Goal: Transaction & Acquisition: Purchase product/service

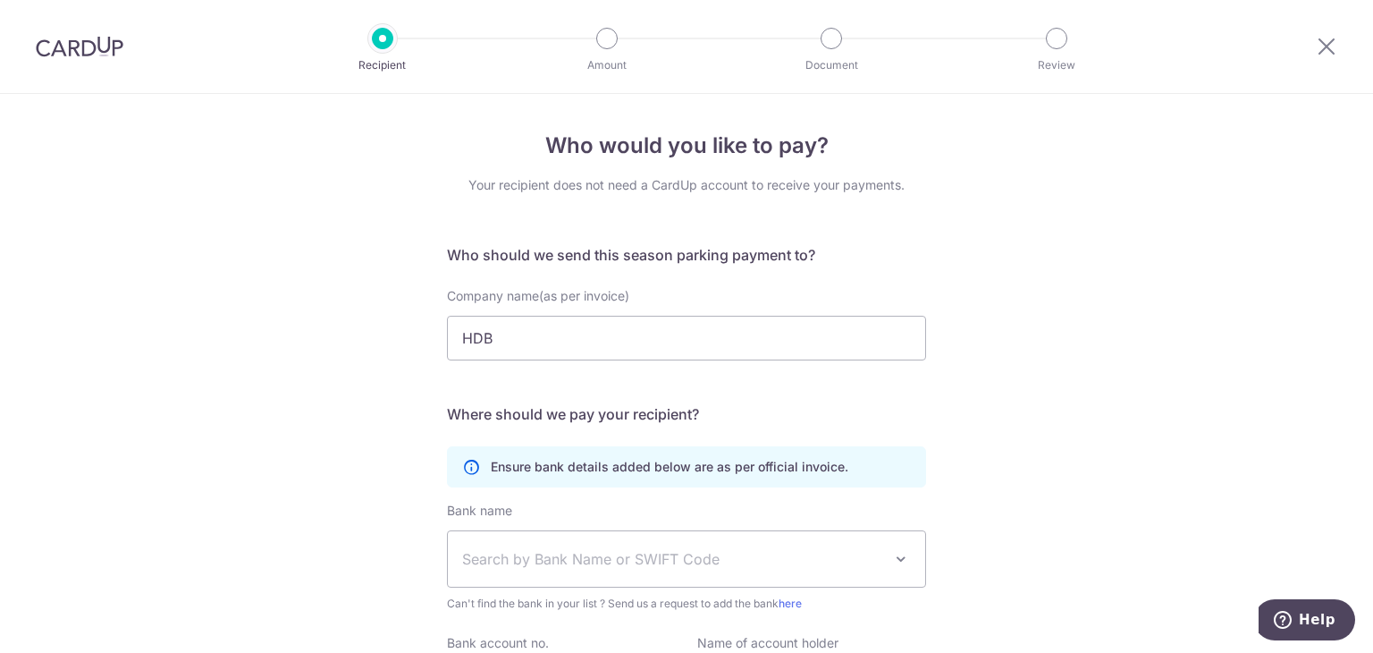
scroll to position [179, 0]
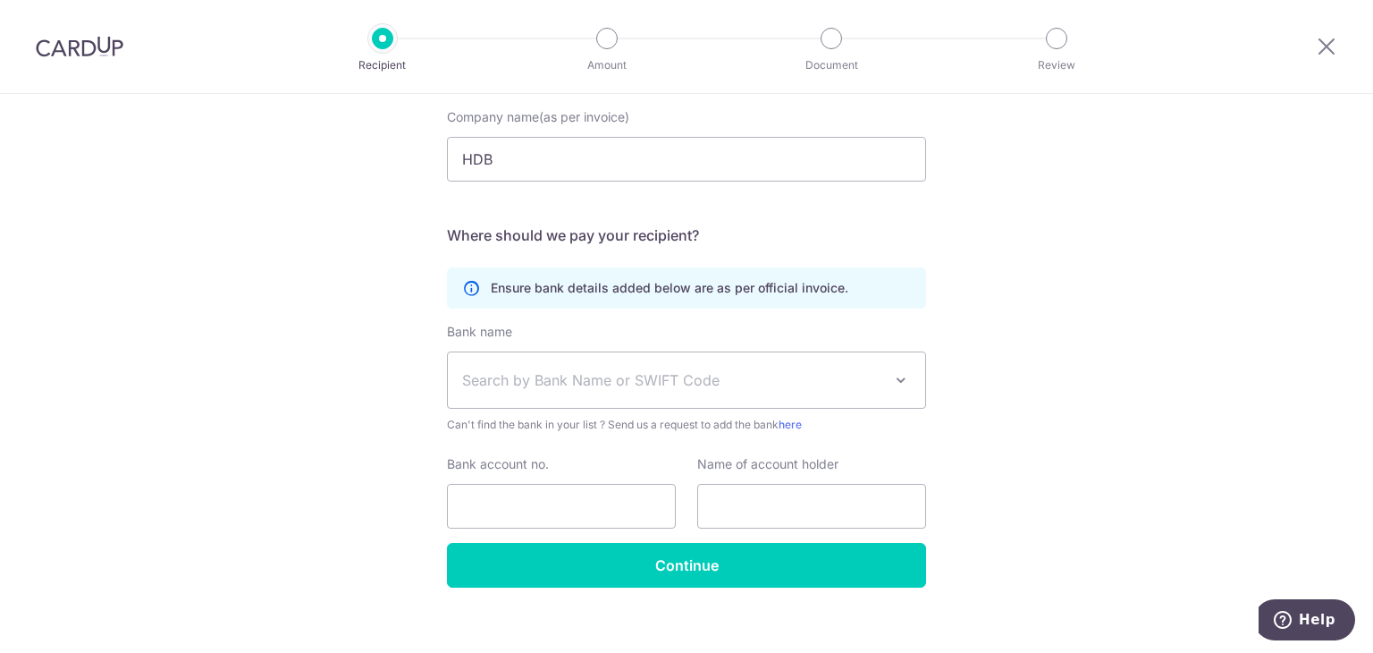
click at [1125, 235] on div "Who would you like to pay? Your recipient does not need a CardUp account to rec…" at bounding box center [686, 293] width 1373 height 756
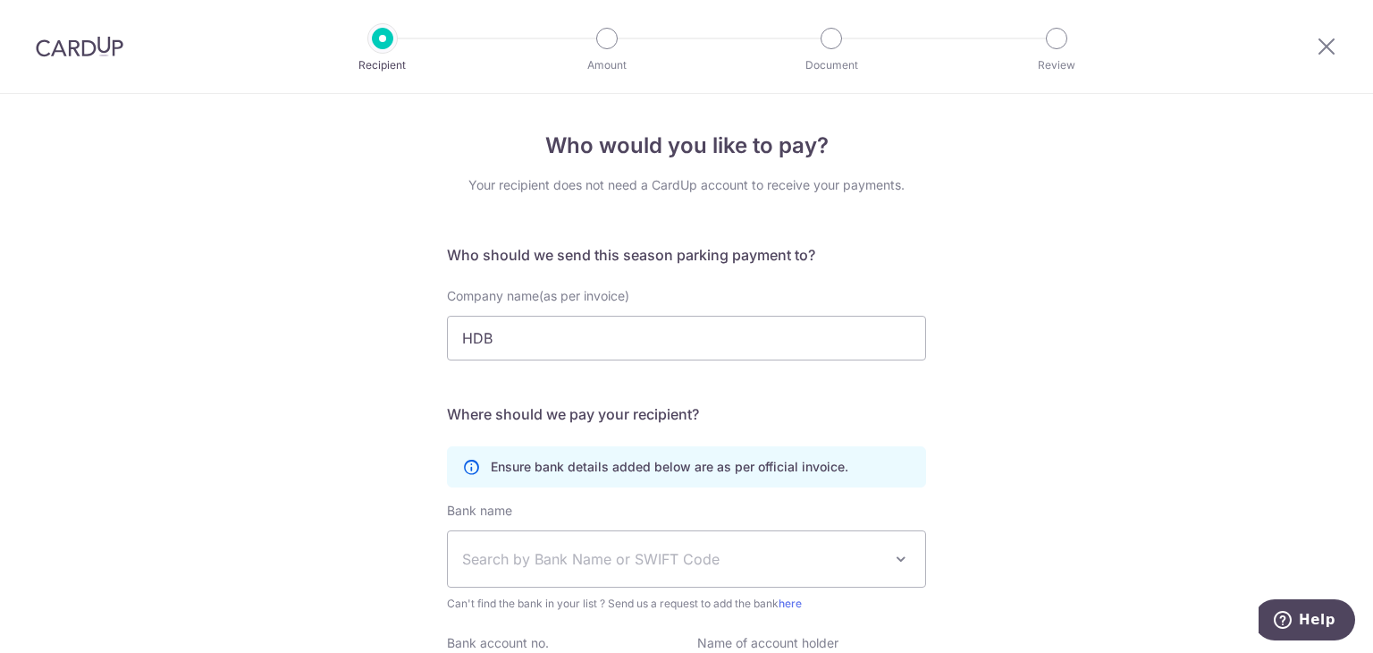
drag, startPoint x: 88, startPoint y: 38, endPoint x: 767, endPoint y: 115, distance: 683.8
click at [88, 38] on img at bounding box center [80, 46] width 88 height 21
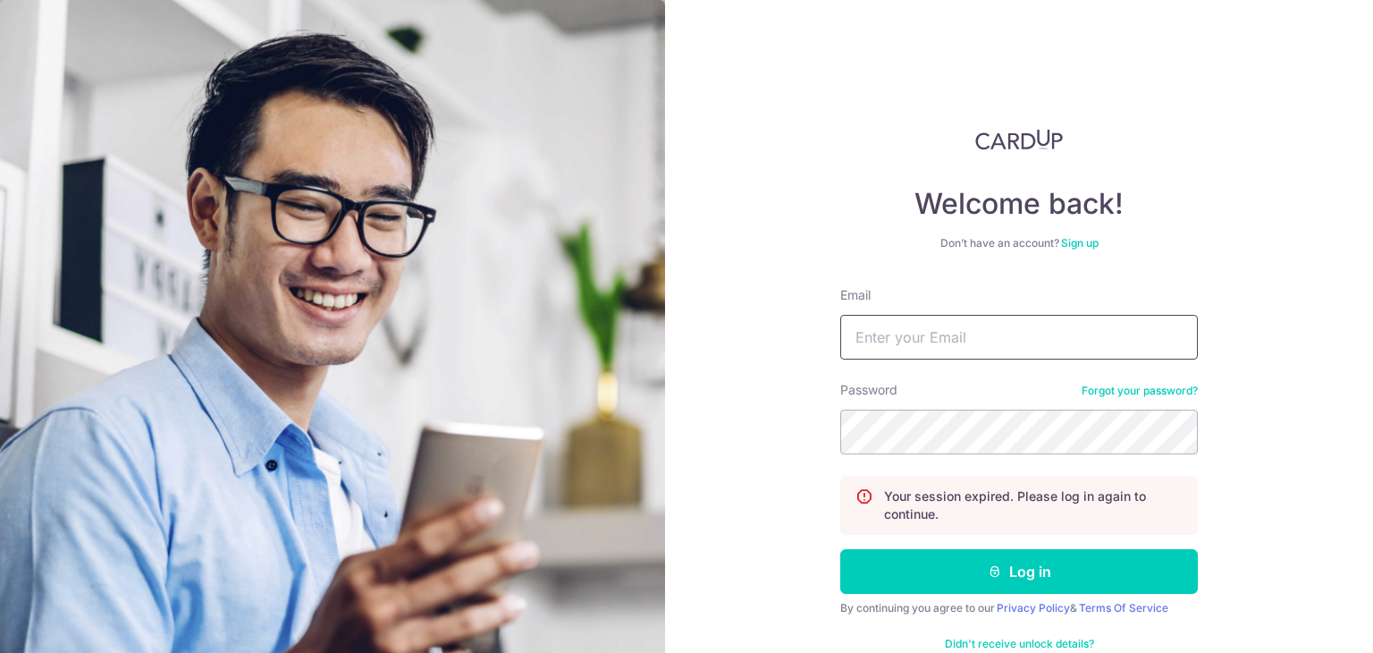
click at [1046, 347] on input "Email" at bounding box center [1019, 337] width 358 height 45
type input "[EMAIL_ADDRESS][DOMAIN_NAME]"
click at [840, 549] on button "Log in" at bounding box center [1019, 571] width 358 height 45
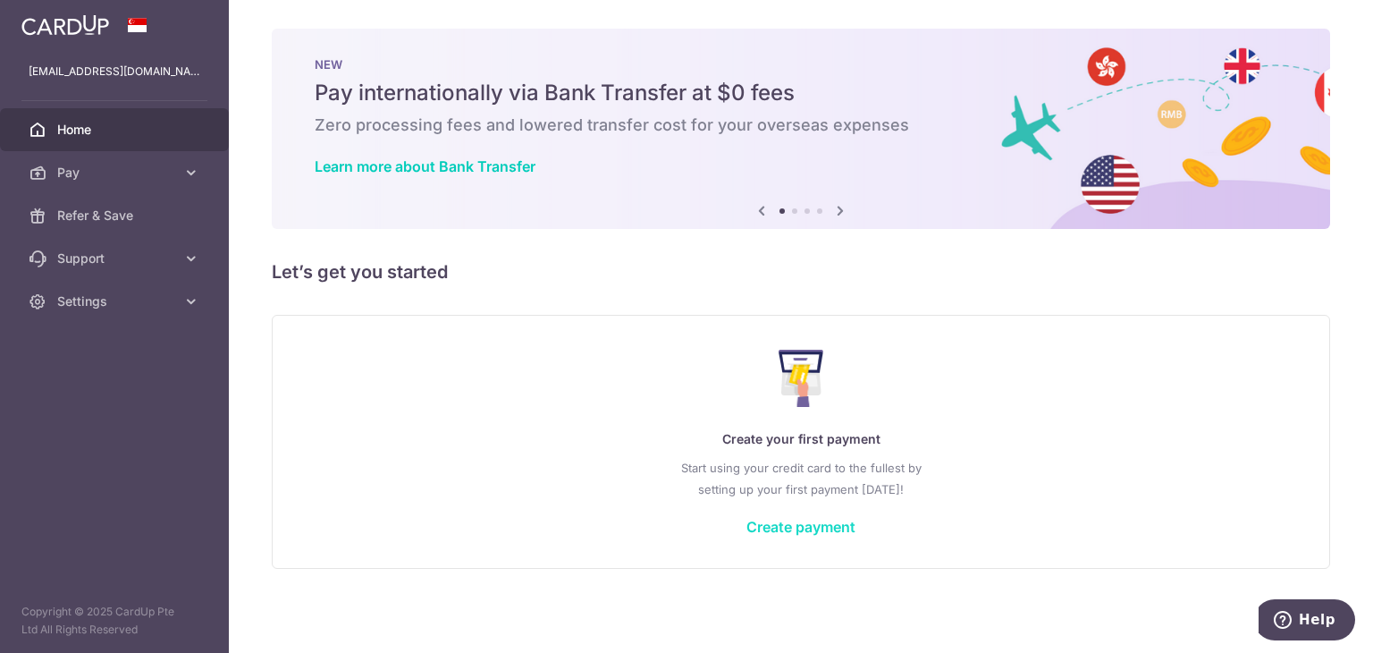
click at [772, 533] on link "Create payment" at bounding box center [801, 527] width 109 height 18
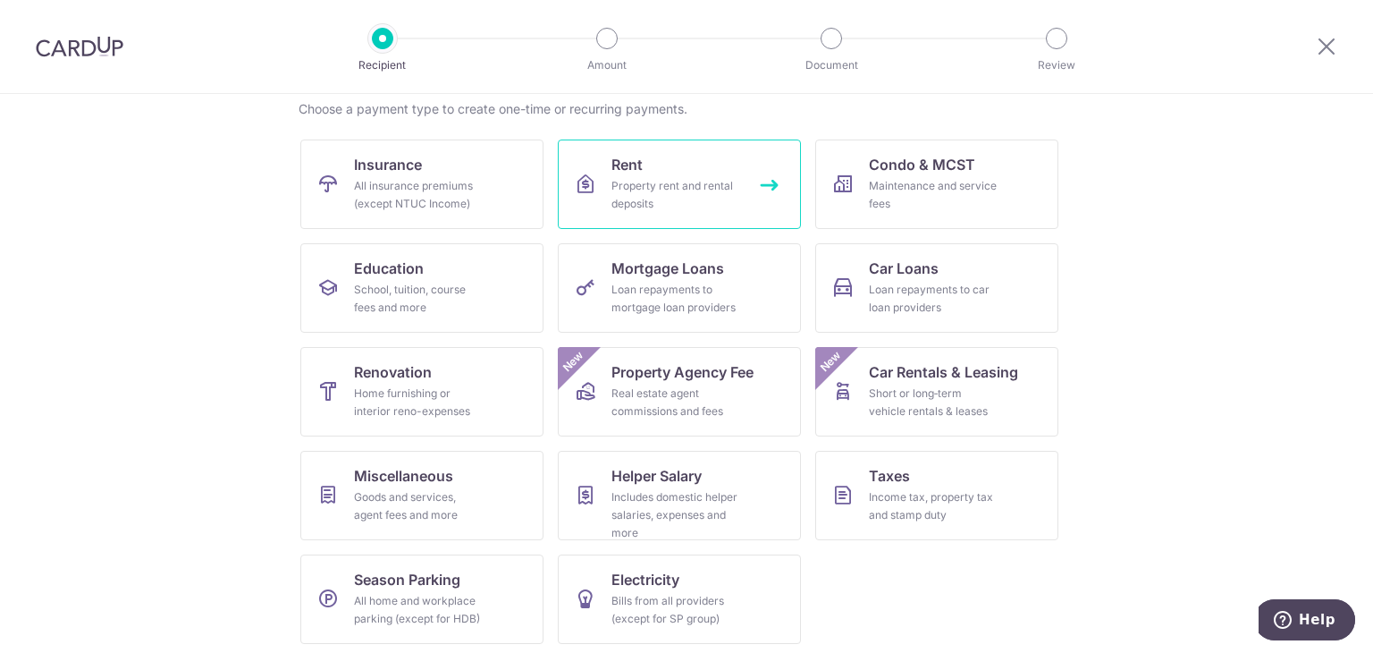
scroll to position [147, 0]
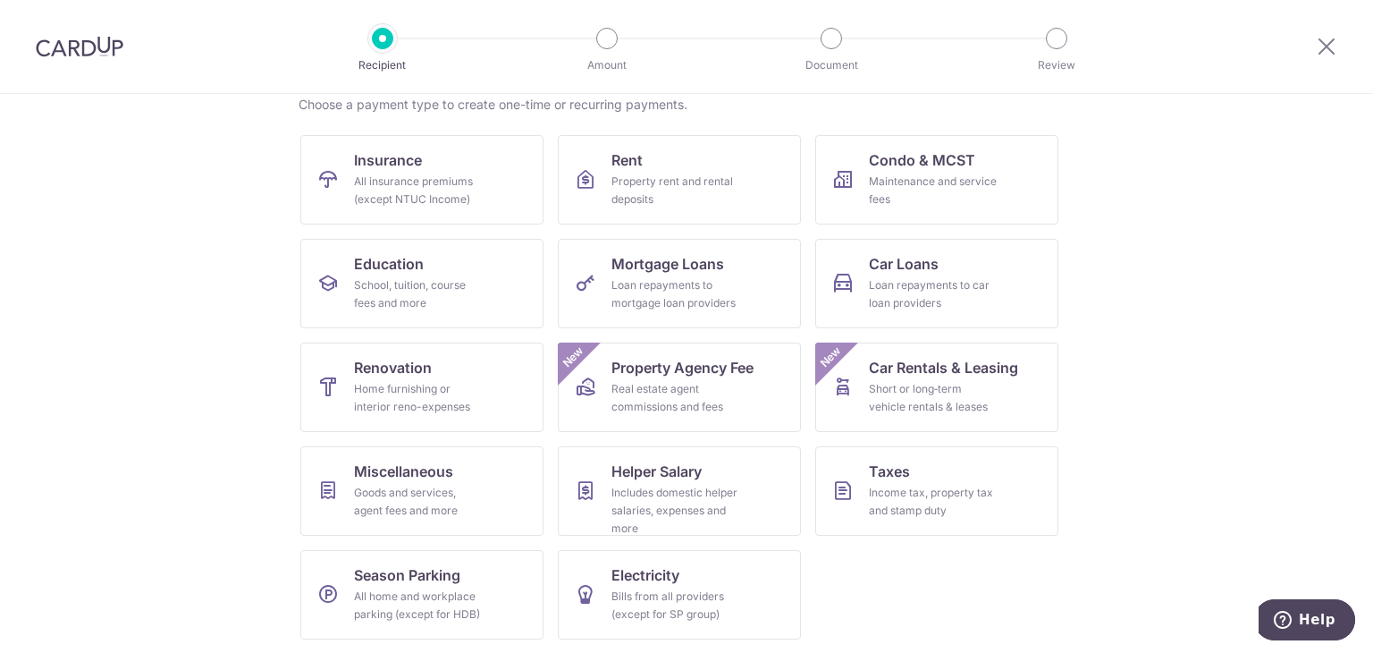
click at [801, 536] on ul "Insurance All insurance premiums (except NTUC Income) Rent Property rent and re…" at bounding box center [686, 394] width 772 height 519
click at [654, 286] on div "Loan repayments to mortgage loan providers" at bounding box center [676, 294] width 129 height 36
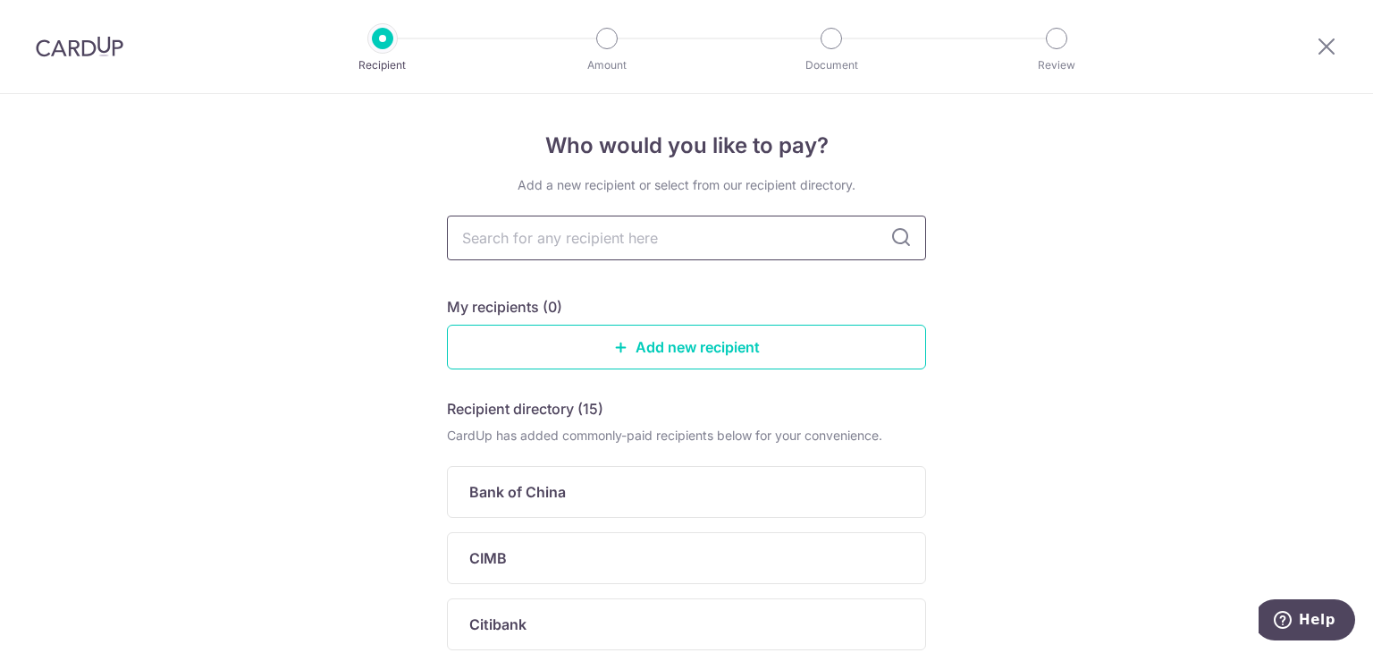
click at [715, 241] on input "text" at bounding box center [686, 237] width 479 height 45
type input "UOB"
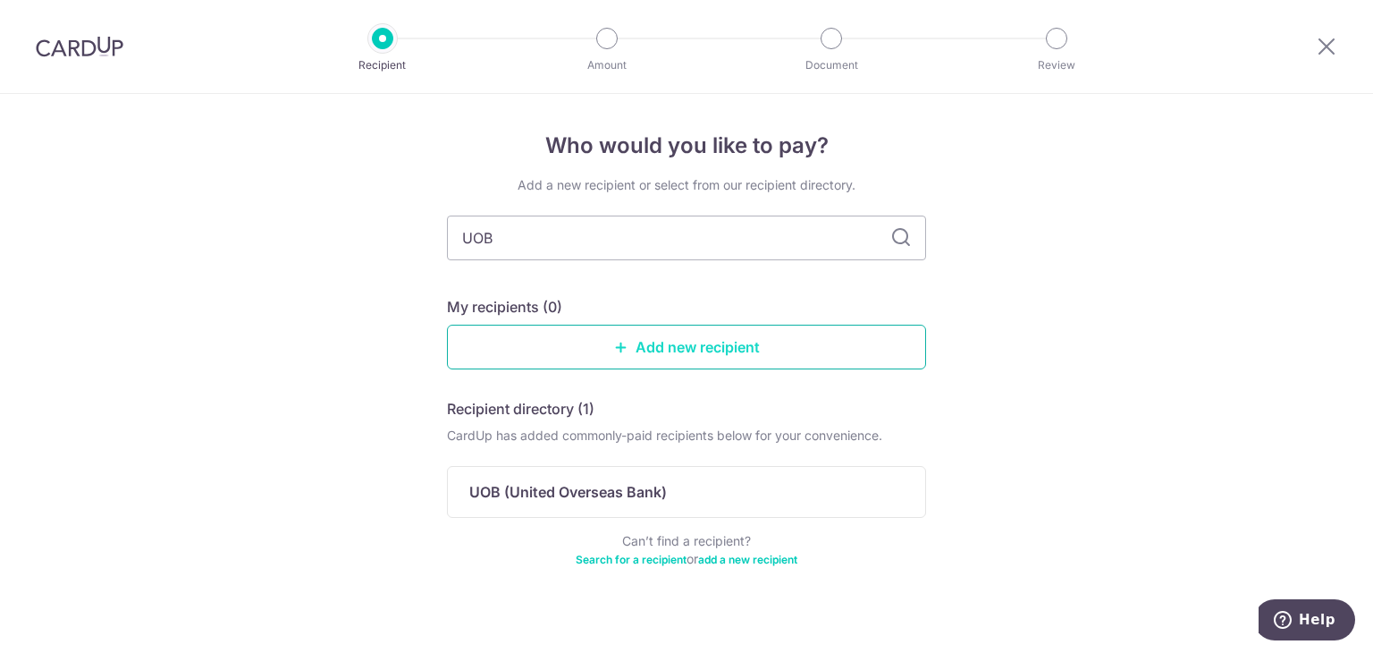
drag, startPoint x: 656, startPoint y: 343, endPoint x: 715, endPoint y: 339, distance: 59.2
click at [656, 343] on link "Add new recipient" at bounding box center [686, 347] width 479 height 45
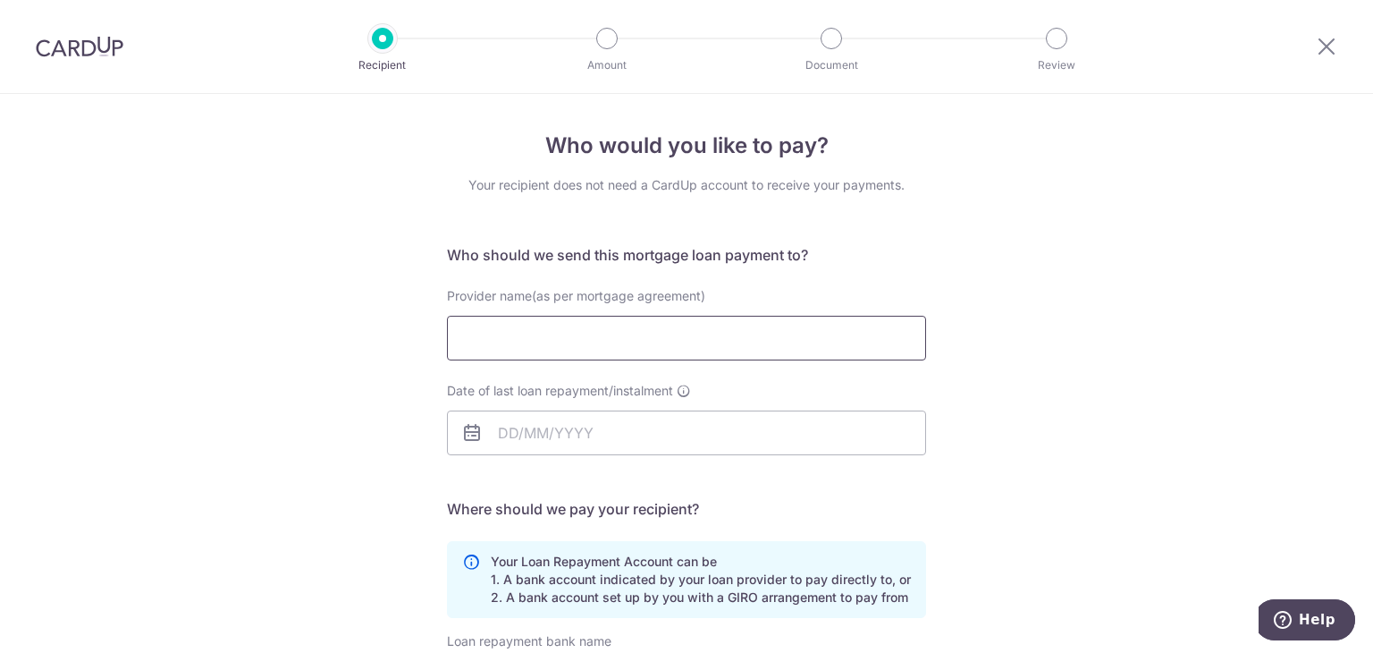
click at [622, 333] on input "Provider name(as per mortgage agreement)" at bounding box center [686, 338] width 479 height 45
click at [969, 302] on div "Who would you like to pay? Your recipient does not need a CardUp account to rec…" at bounding box center [686, 537] width 1373 height 887
click at [671, 352] on input "Provider name(as per mortgage agreement)" at bounding box center [686, 338] width 479 height 45
type input "UOB"
click at [653, 437] on input "Date of last loan repayment/instalment" at bounding box center [686, 432] width 479 height 45
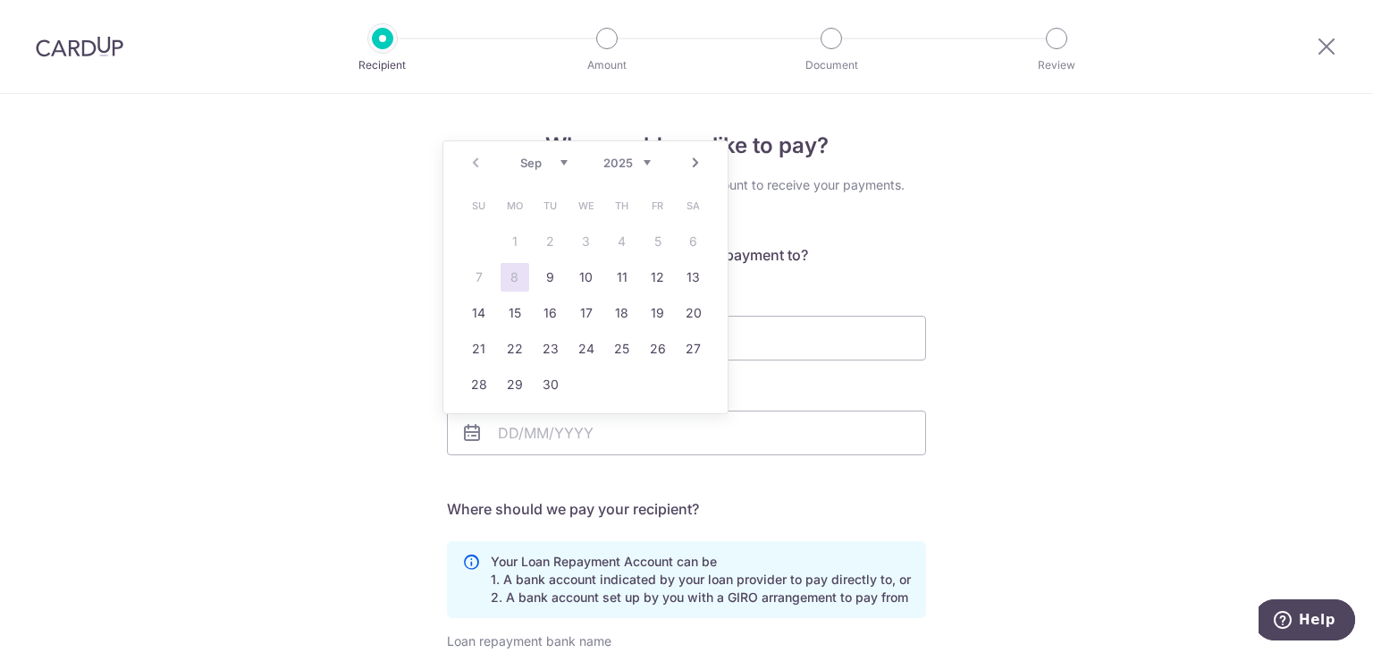
click at [518, 240] on table "Su Mo Tu We Th Fr Sa 1 2 3 4 5 6 7 8 9 10 11 12 13 14 15 16 17 18 19 20 21 22 2…" at bounding box center [586, 295] width 250 height 215
click at [1000, 326] on div "Who would you like to pay? Your recipient does not need a CardUp account to rec…" at bounding box center [686, 537] width 1373 height 887
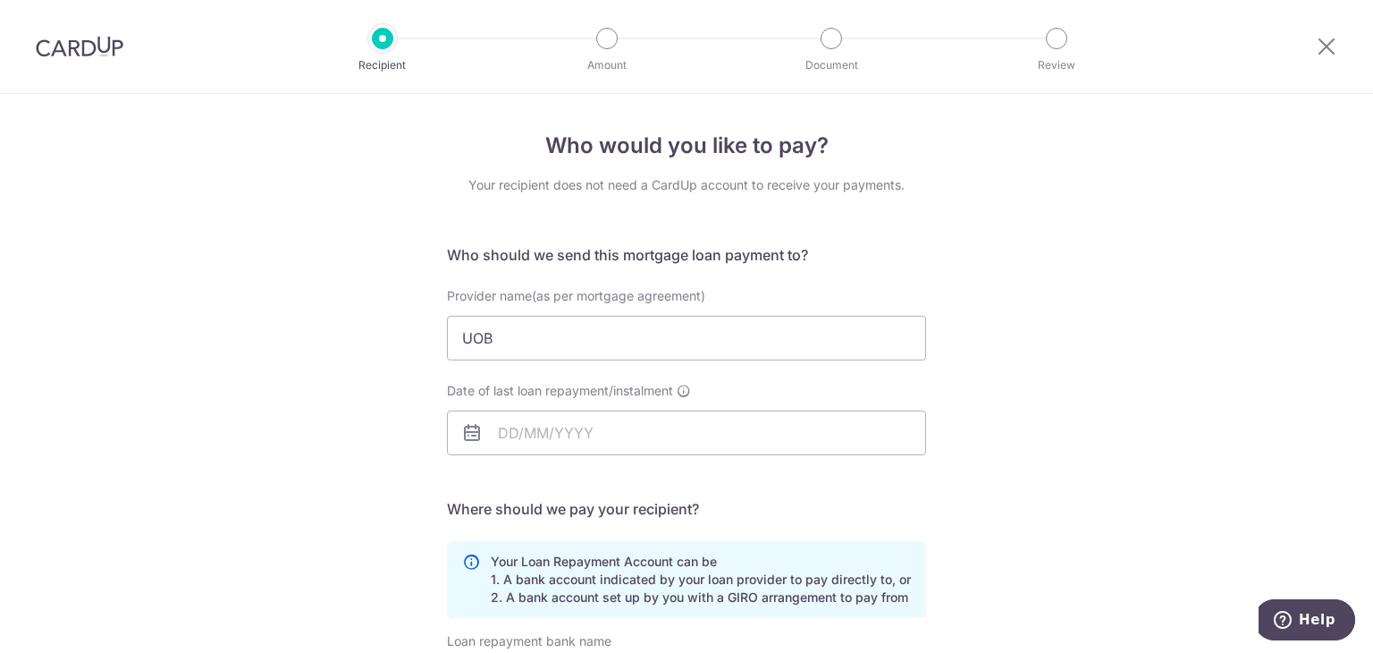
scroll to position [89, 0]
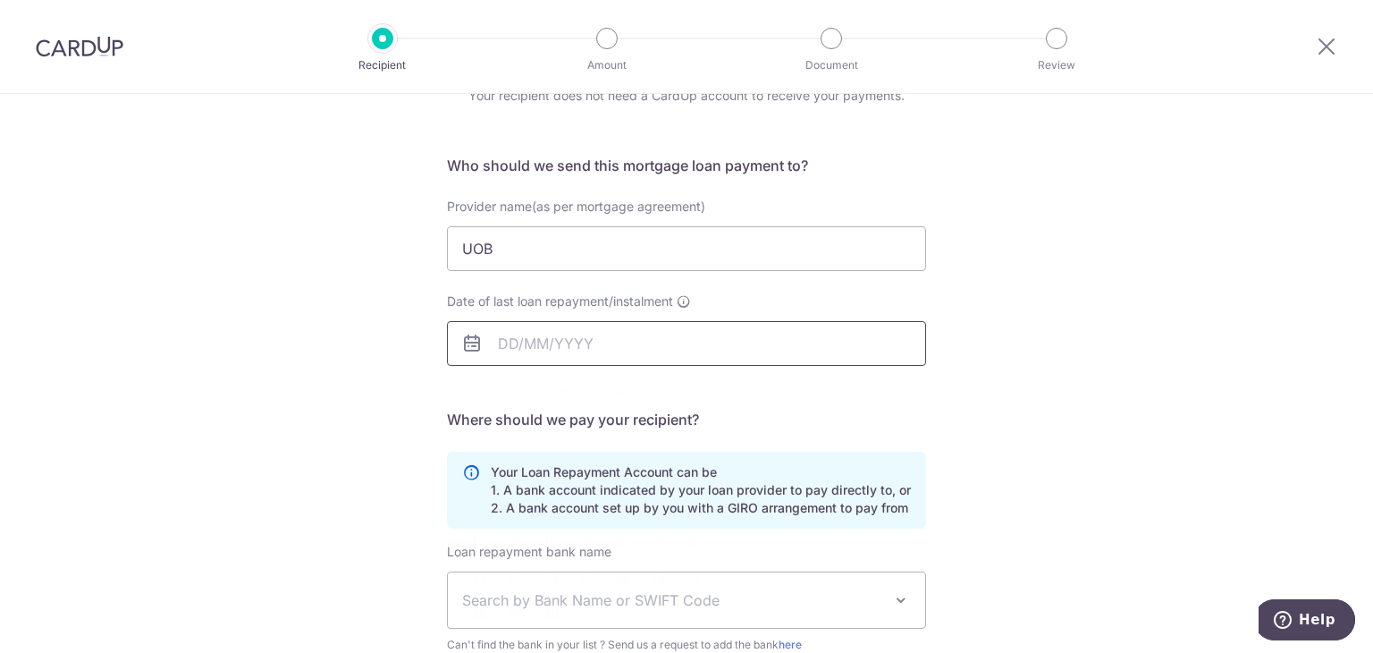
click at [495, 348] on input "Date of last loan repayment/instalment" at bounding box center [686, 343] width 479 height 45
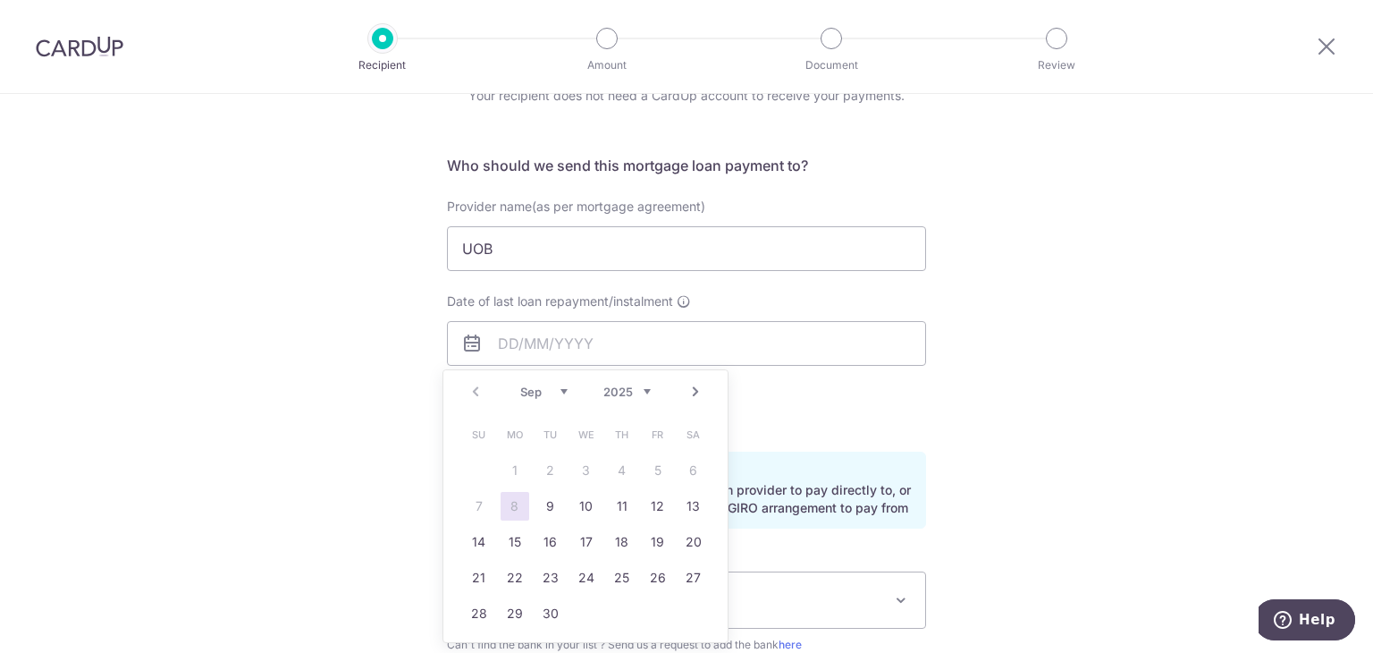
click at [515, 467] on table "Su Mo Tu We Th Fr Sa 1 2 3 4 5 6 7 8 9 10 11 12 13 14 15 16 17 18 19 20 21 22 2…" at bounding box center [586, 524] width 250 height 215
click at [515, 469] on table "Su Mo Tu We Th Fr Sa 1 2 3 4 5 6 7 8 9 10 11 12 13 14 15 16 17 18 19 20 21 22 2…" at bounding box center [586, 524] width 250 height 215
click at [514, 469] on table "Su Mo Tu We Th Fr Sa 1 2 3 4 5 6 7 8 9 10 11 12 13 14 15 16 17 18 19 20 21 22 2…" at bounding box center [586, 524] width 250 height 215
click at [1148, 382] on div "Who would you like to pay? Your recipient does not need a CardUp account to rec…" at bounding box center [686, 447] width 1373 height 887
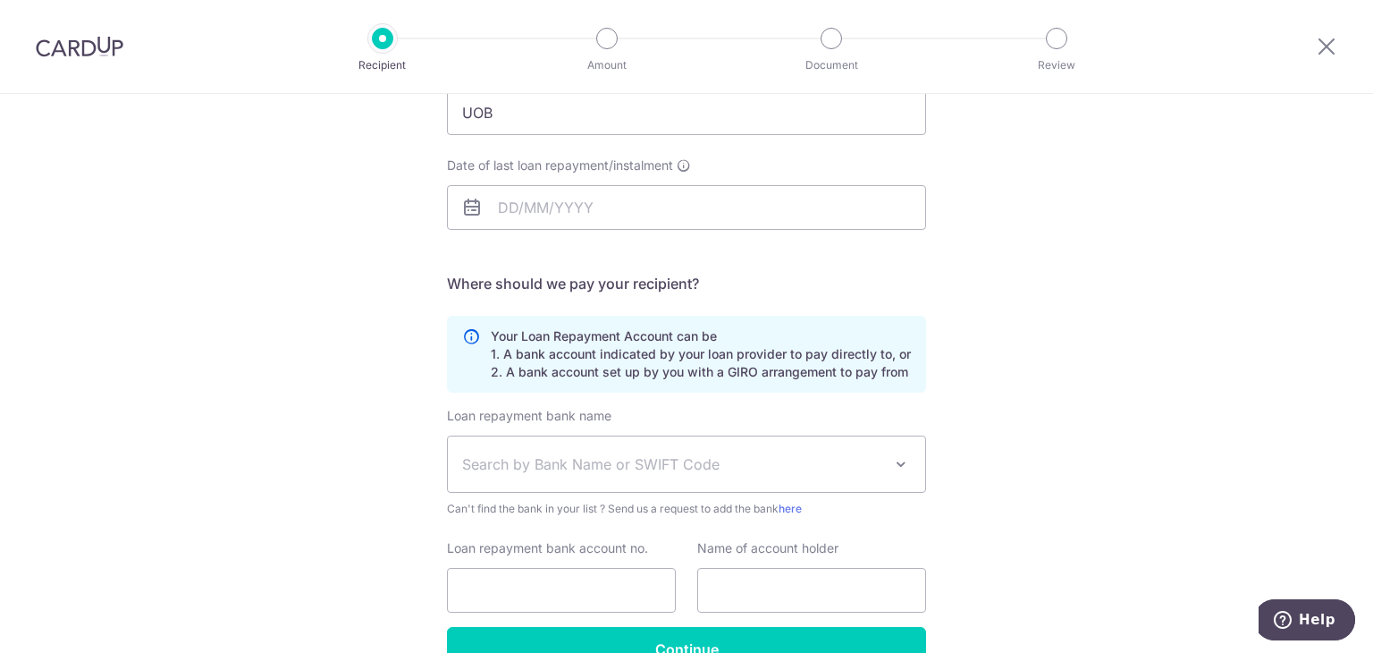
scroll to position [268, 0]
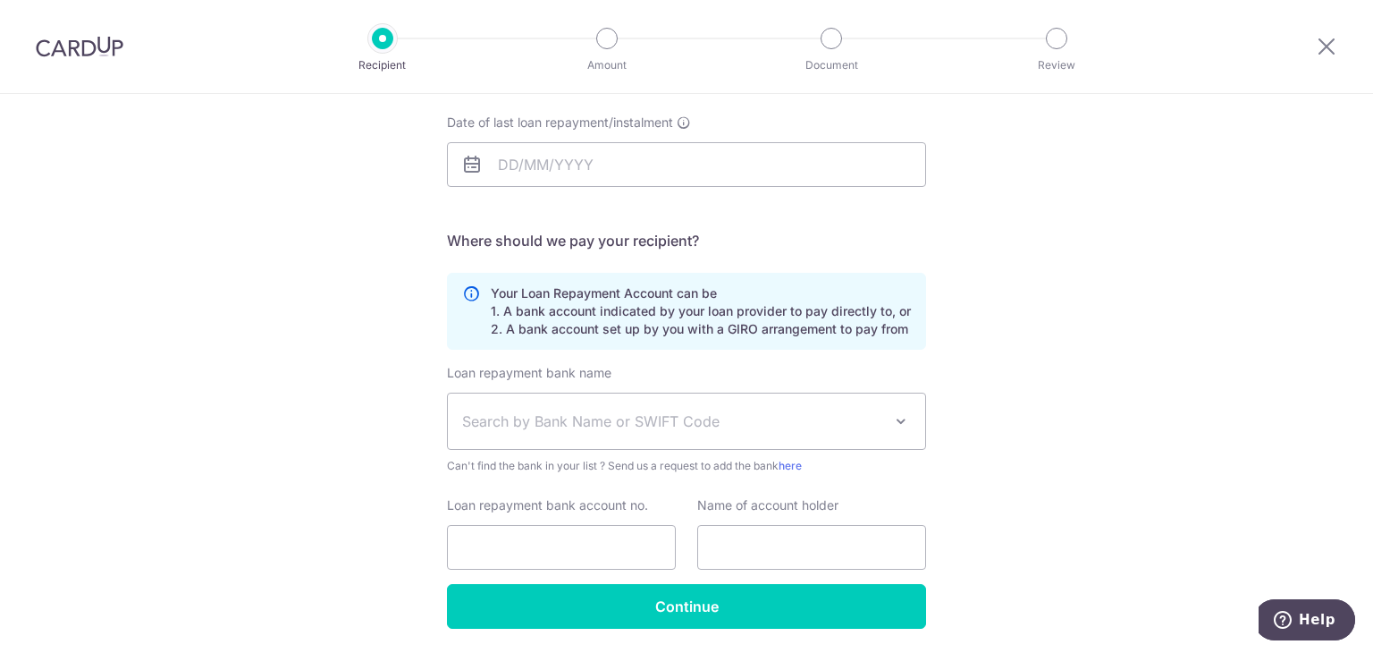
drag, startPoint x: 500, startPoint y: 332, endPoint x: 902, endPoint y: 331, distance: 402.3
click at [902, 331] on p "Your Loan Repayment Account can be 1. A bank account indicated by your loan pro…" at bounding box center [701, 311] width 420 height 54
click at [981, 354] on div "Who would you like to pay? Your recipient does not need a CardUp account to rec…" at bounding box center [686, 269] width 1373 height 887
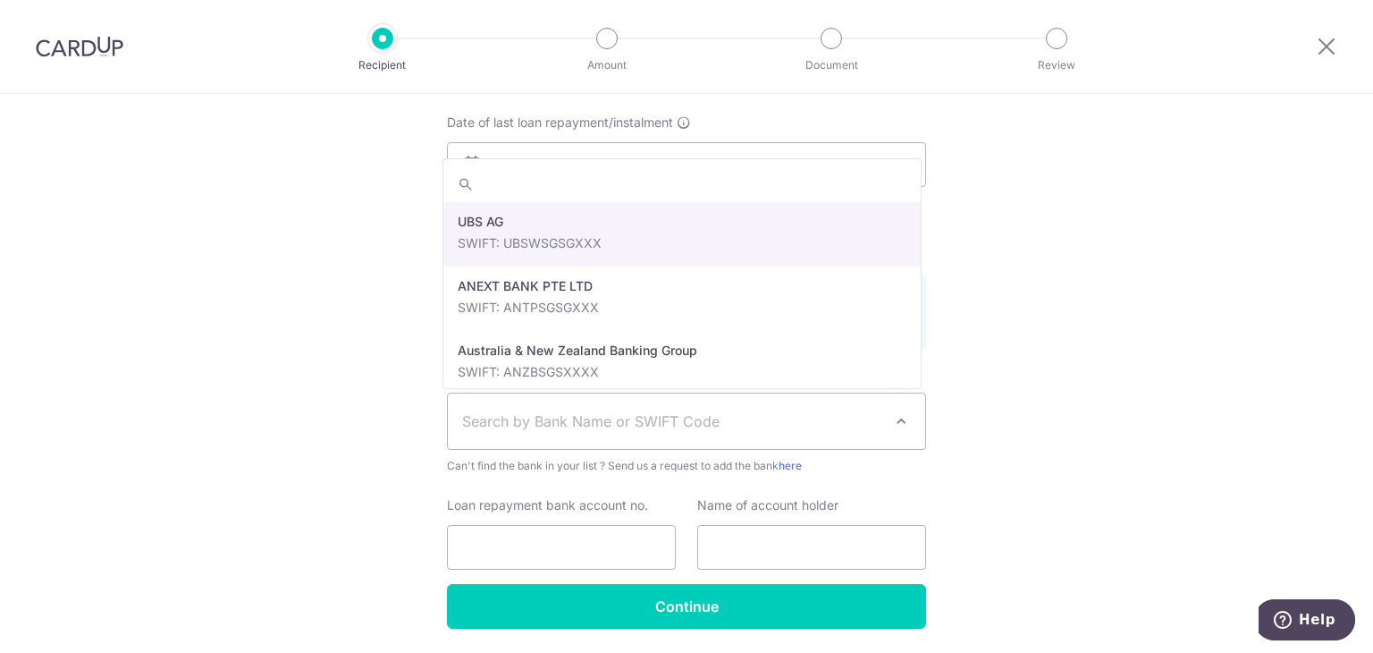
click at [730, 417] on span "Search by Bank Name or SWIFT Code" at bounding box center [672, 420] width 420 height 21
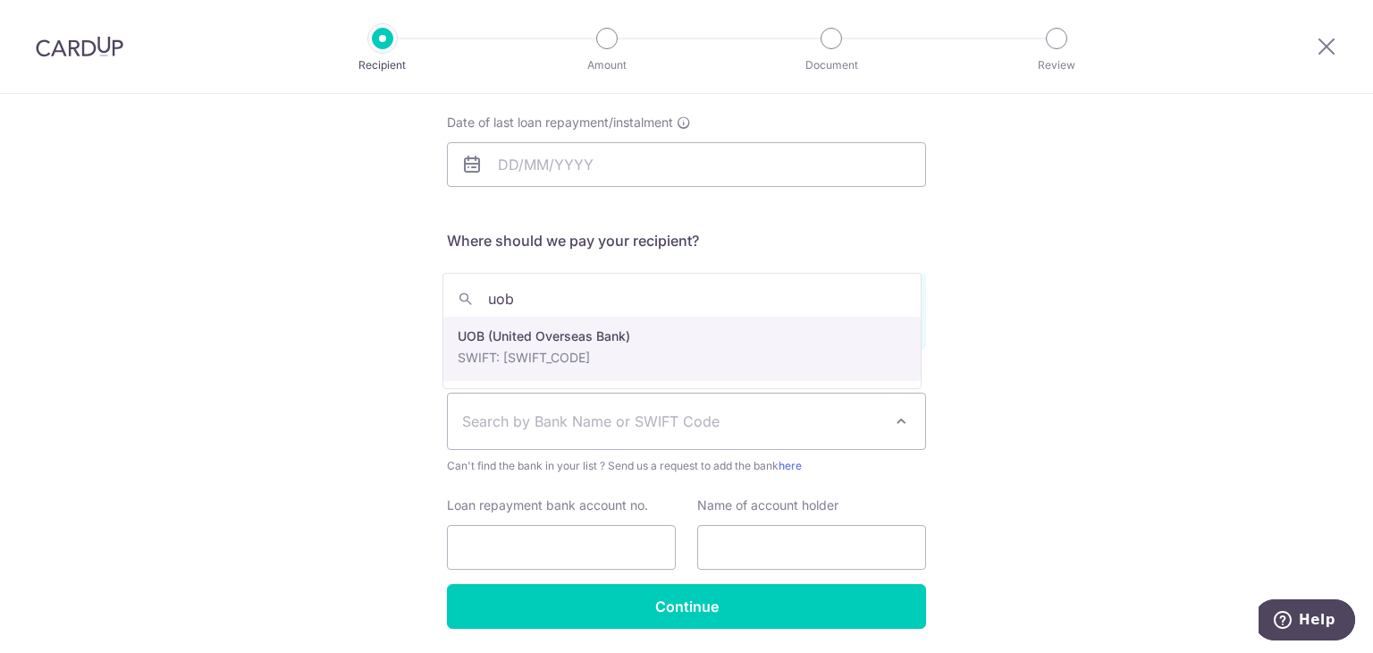
type input "uob"
select select "18"
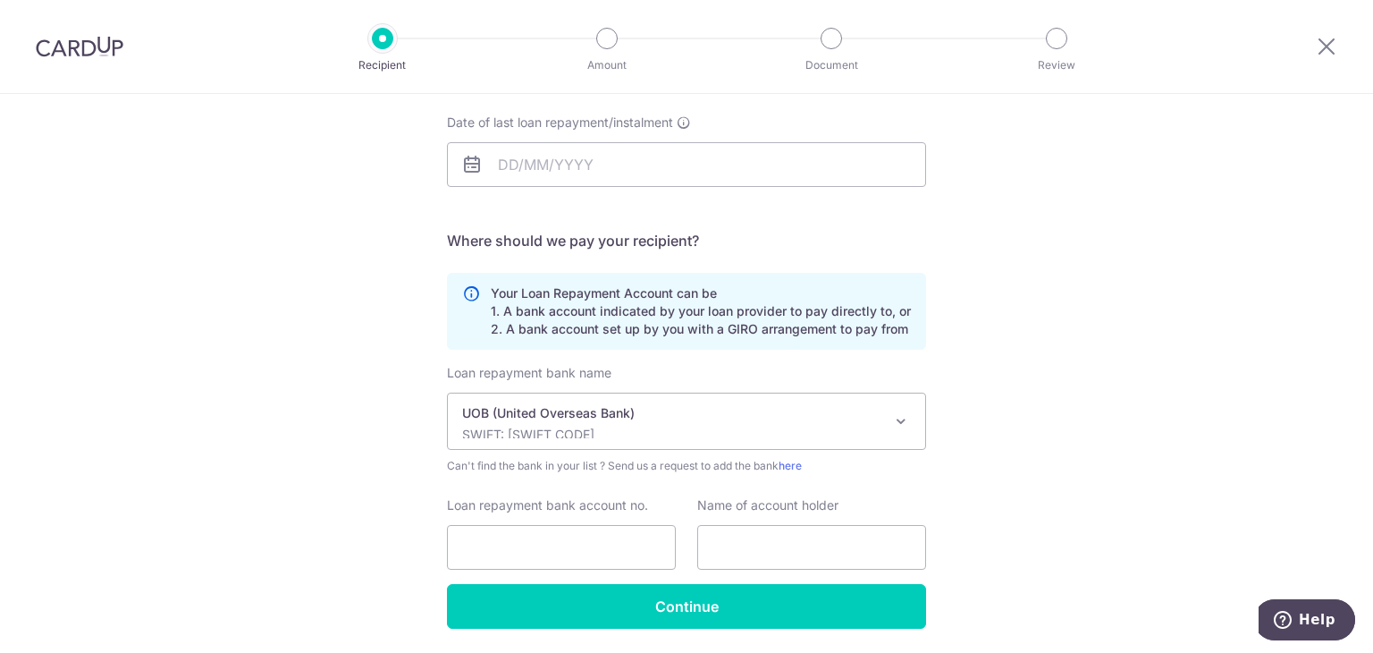
click at [1051, 355] on div "Who would you like to pay? Your recipient does not need a CardUp account to rec…" at bounding box center [686, 269] width 1373 height 887
click at [497, 163] on input "Date of last loan repayment/instalment" at bounding box center [686, 164] width 479 height 45
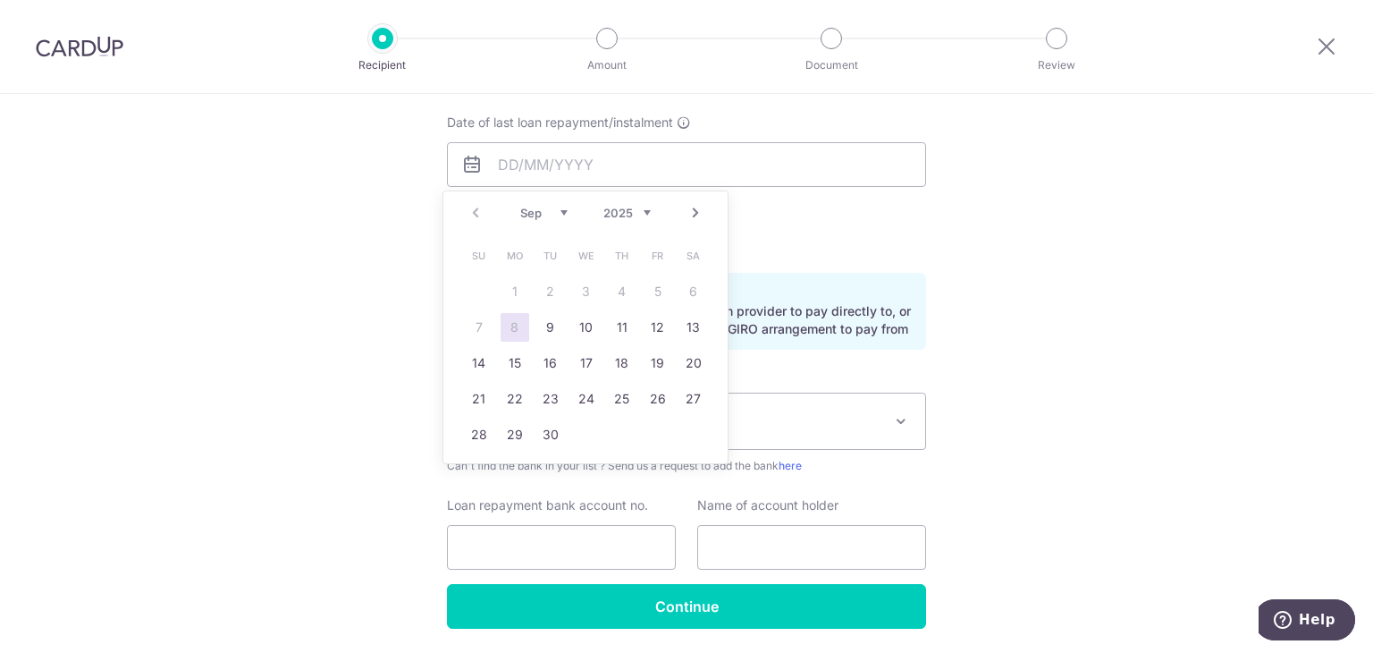
click at [511, 296] on table "Su Mo Tu We Th Fr Sa 1 2 3 4 5 6 7 8 9 10 11 12 13 14 15 16 17 18 19 20 21 22 2…" at bounding box center [586, 345] width 250 height 215
click at [694, 213] on link "Next" at bounding box center [695, 212] width 21 height 21
click at [693, 297] on link "1" at bounding box center [693, 291] width 29 height 29
type input "01/11/2025"
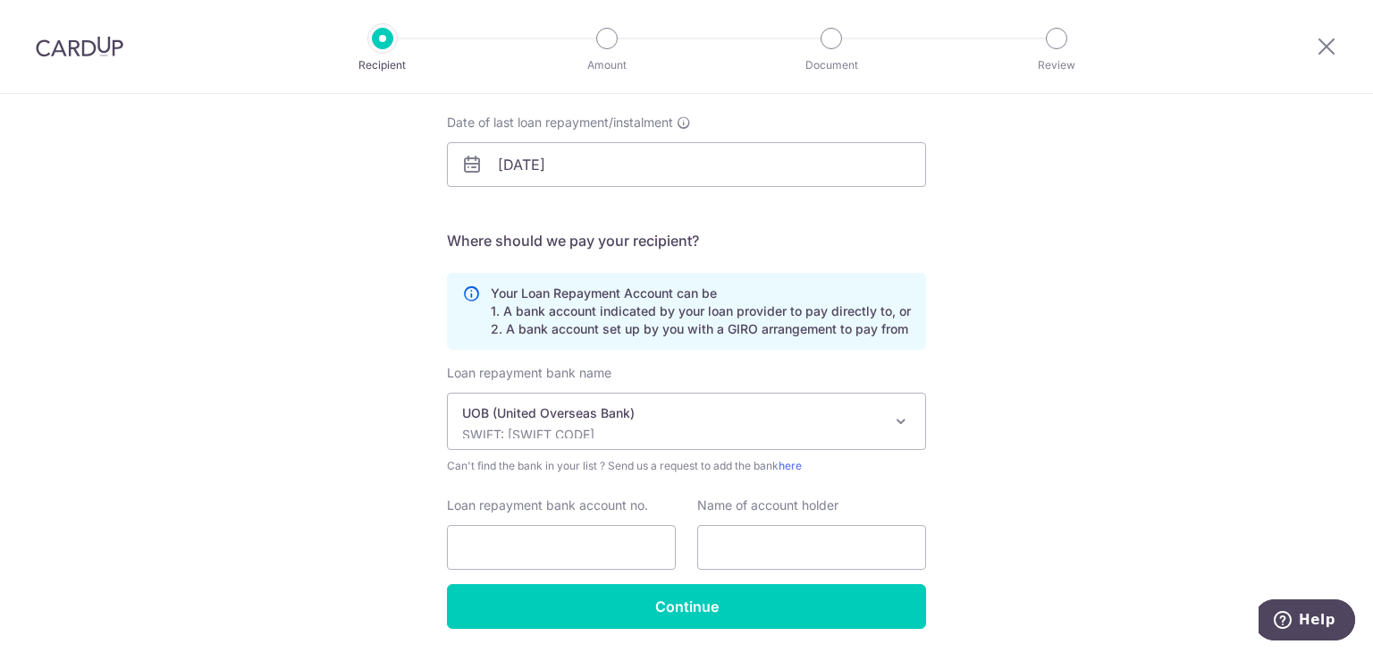
click at [955, 269] on div "Who would you like to pay? Your recipient does not need a CardUp account to rec…" at bounding box center [686, 269] width 1373 height 887
click at [630, 532] on input "Loan repayment bank account no." at bounding box center [561, 547] width 229 height 45
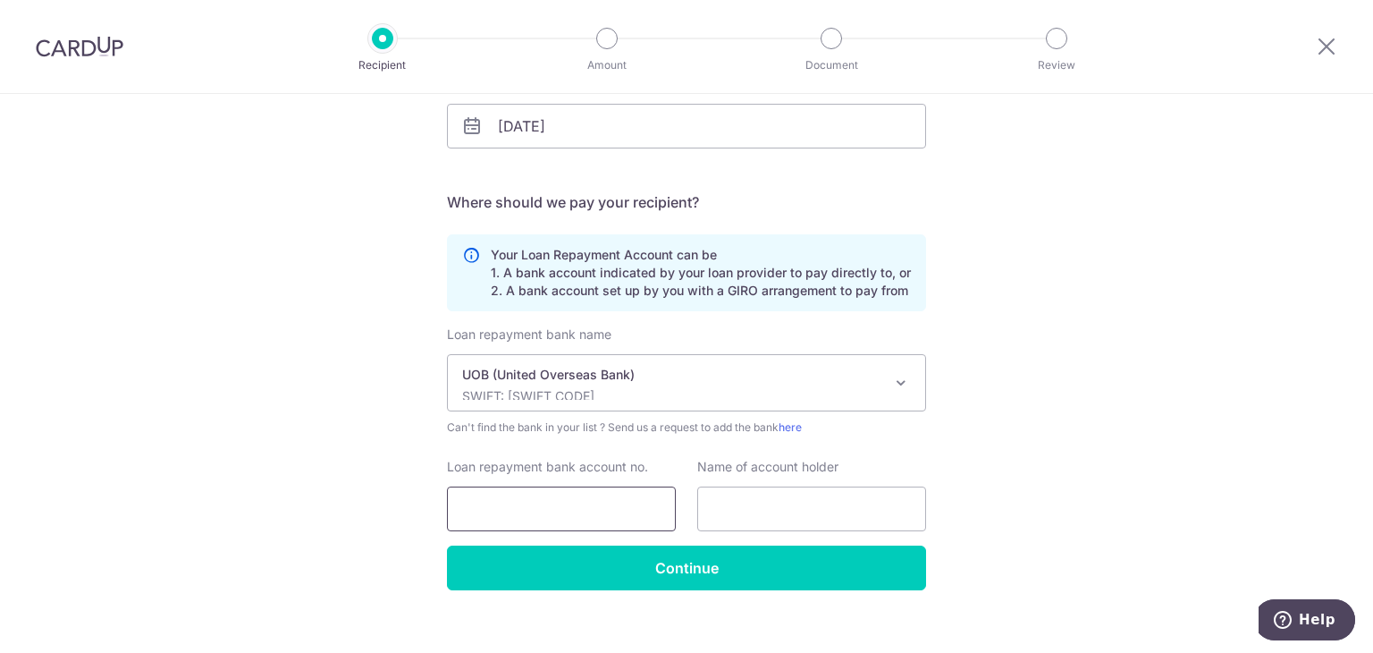
scroll to position [327, 0]
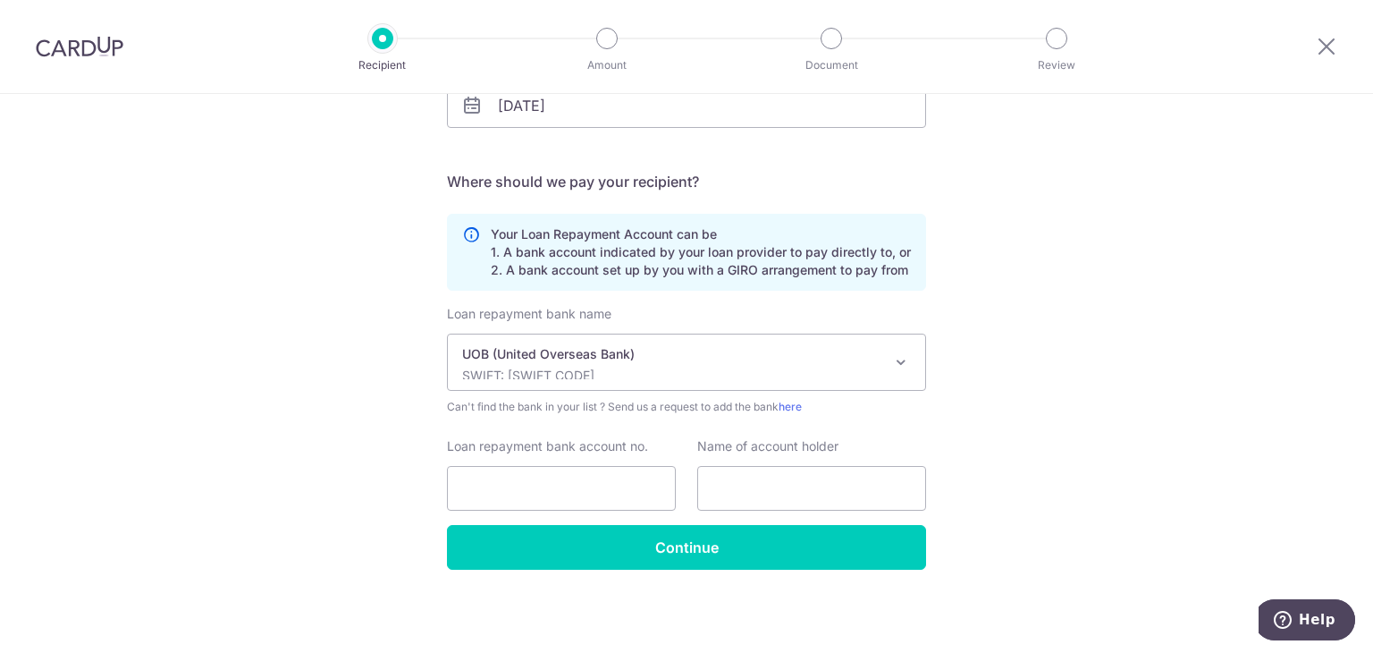
click at [1080, 419] on div "Who would you like to pay? Your recipient does not need a CardUp account to rec…" at bounding box center [686, 210] width 1373 height 887
click at [554, 496] on input "Loan repayment bank account no." at bounding box center [561, 488] width 229 height 45
type input "1168315363"
click at [729, 479] on input "text" at bounding box center [811, 488] width 229 height 45
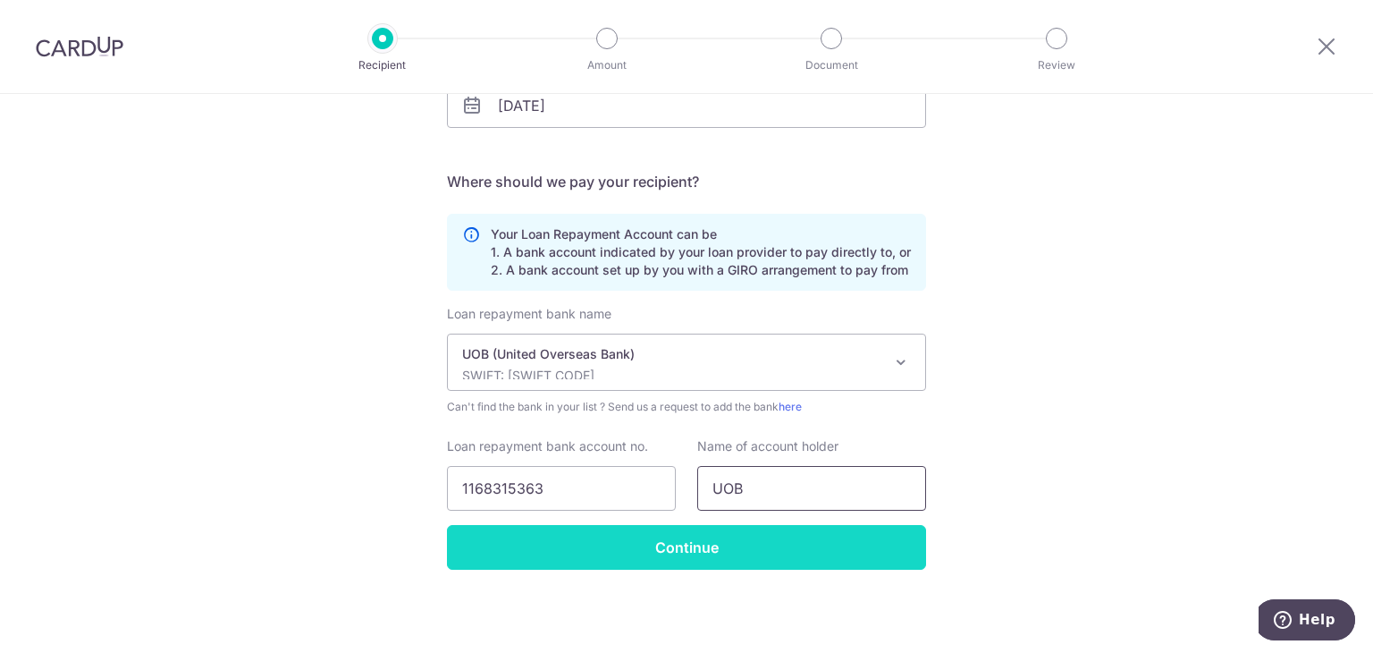
type input "UOB"
click at [705, 554] on input "Continue" at bounding box center [686, 547] width 479 height 45
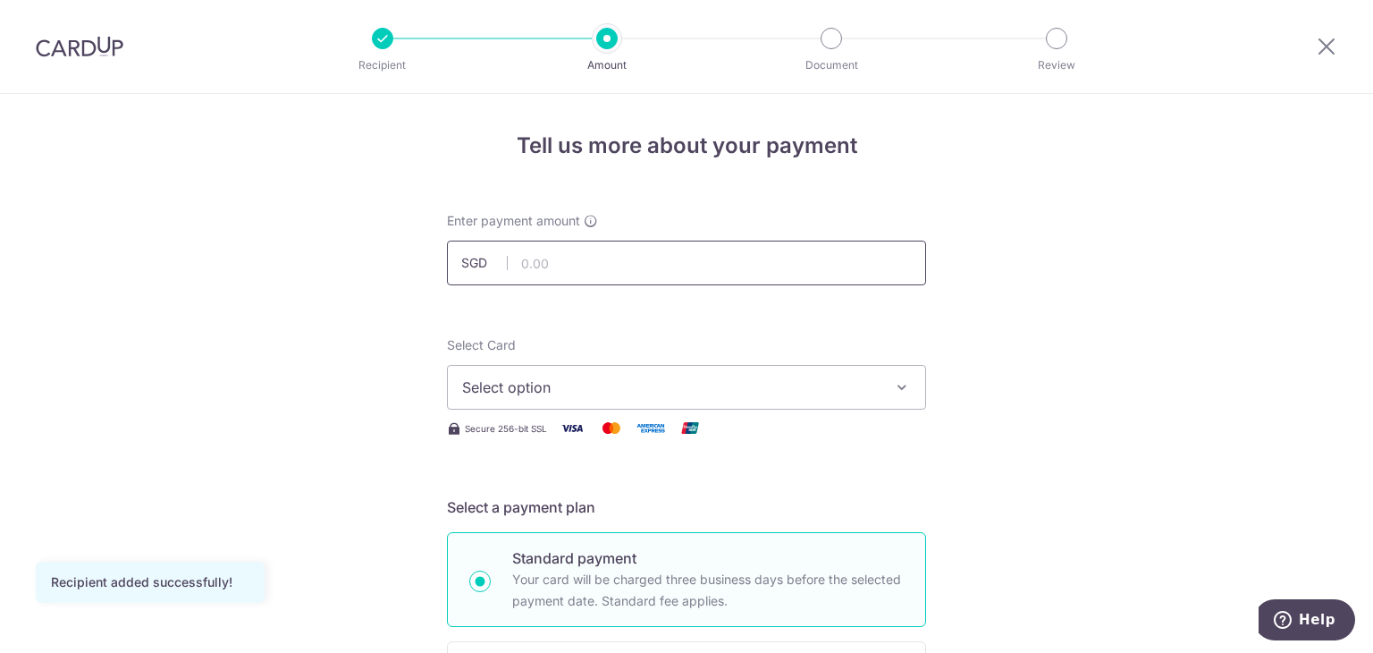
click at [555, 263] on input "text" at bounding box center [686, 263] width 479 height 45
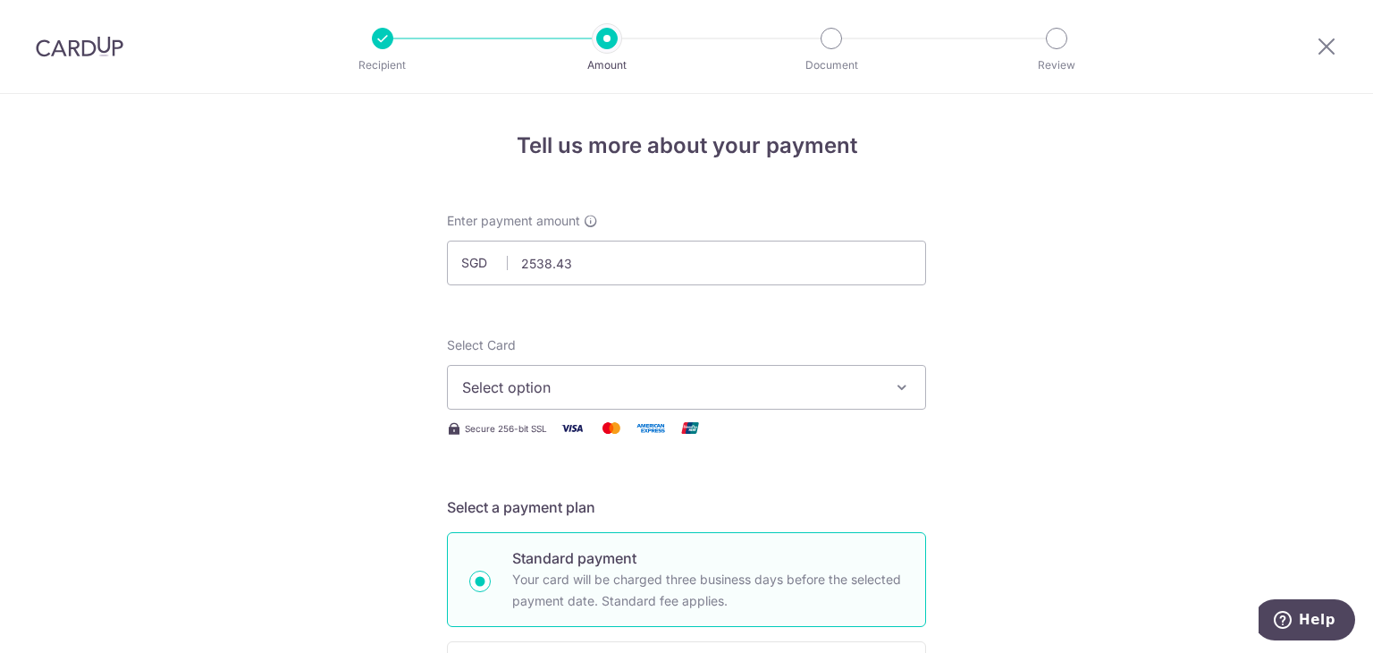
type input "2,538.43"
click at [545, 380] on span "Select option" at bounding box center [670, 386] width 417 height 21
click at [525, 438] on span "Add credit card" at bounding box center [702, 437] width 417 height 18
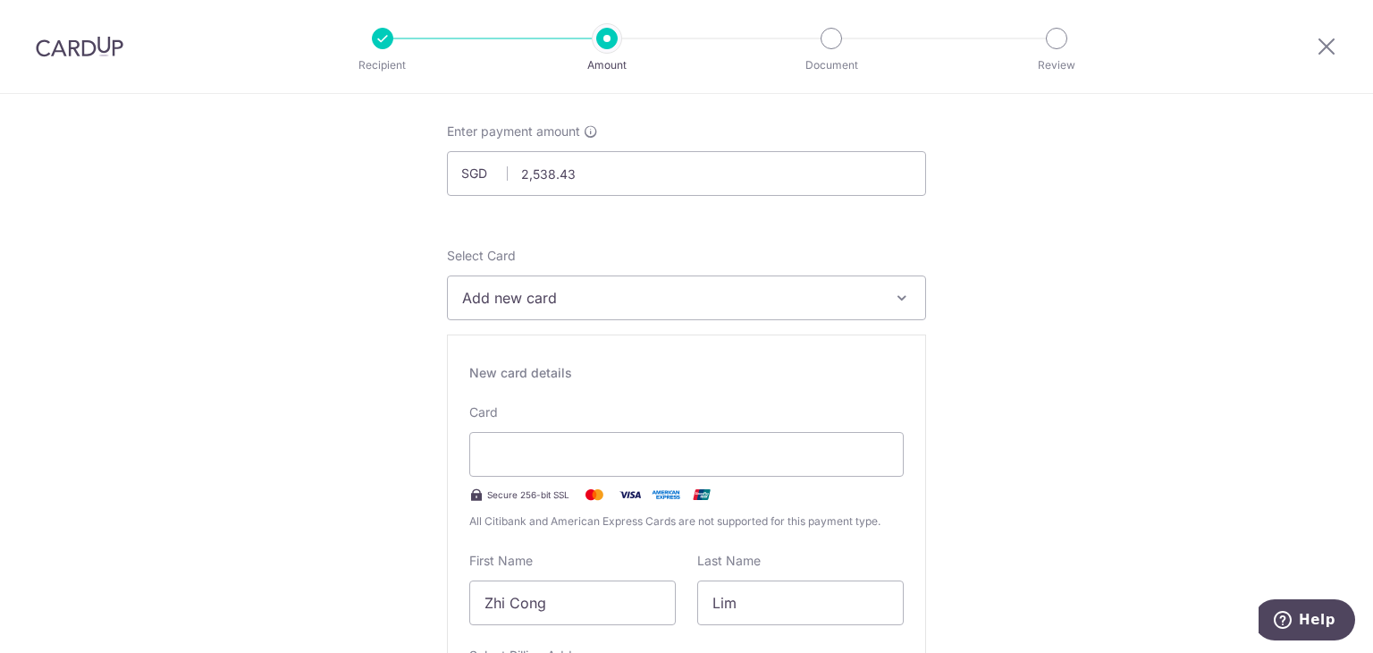
scroll to position [268, 0]
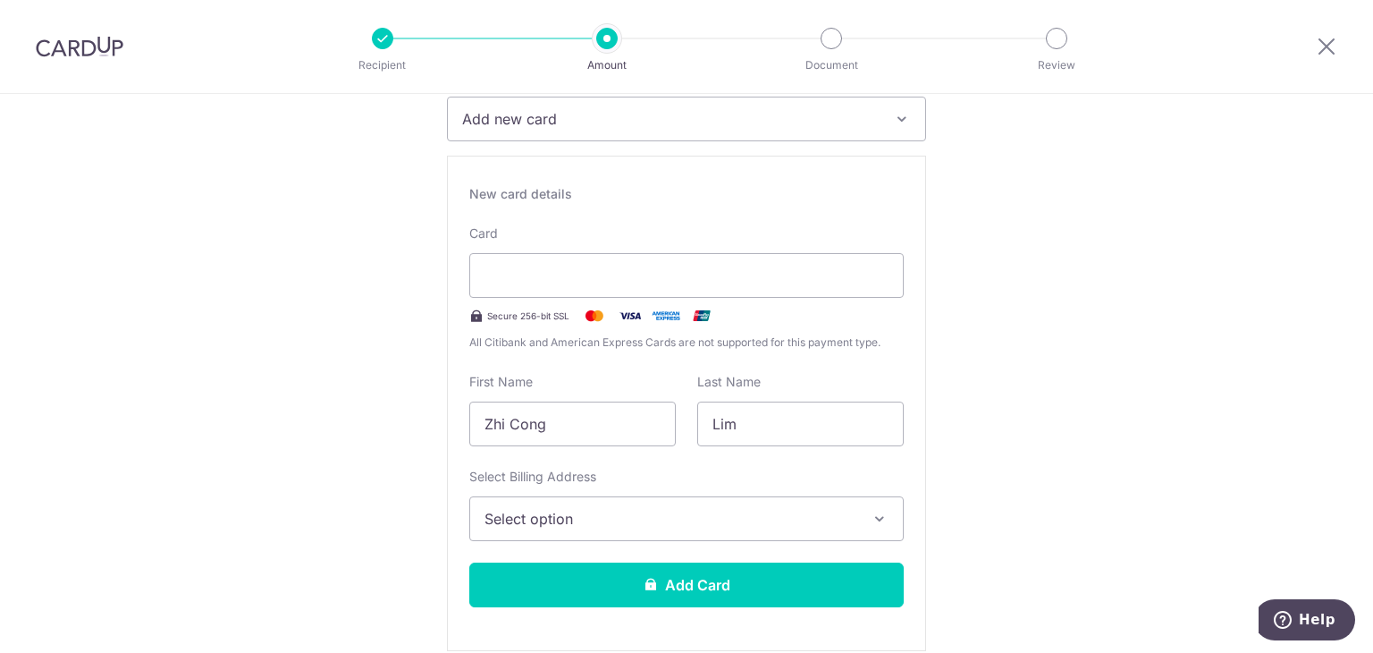
click at [781, 524] on span "Select option" at bounding box center [671, 518] width 372 height 21
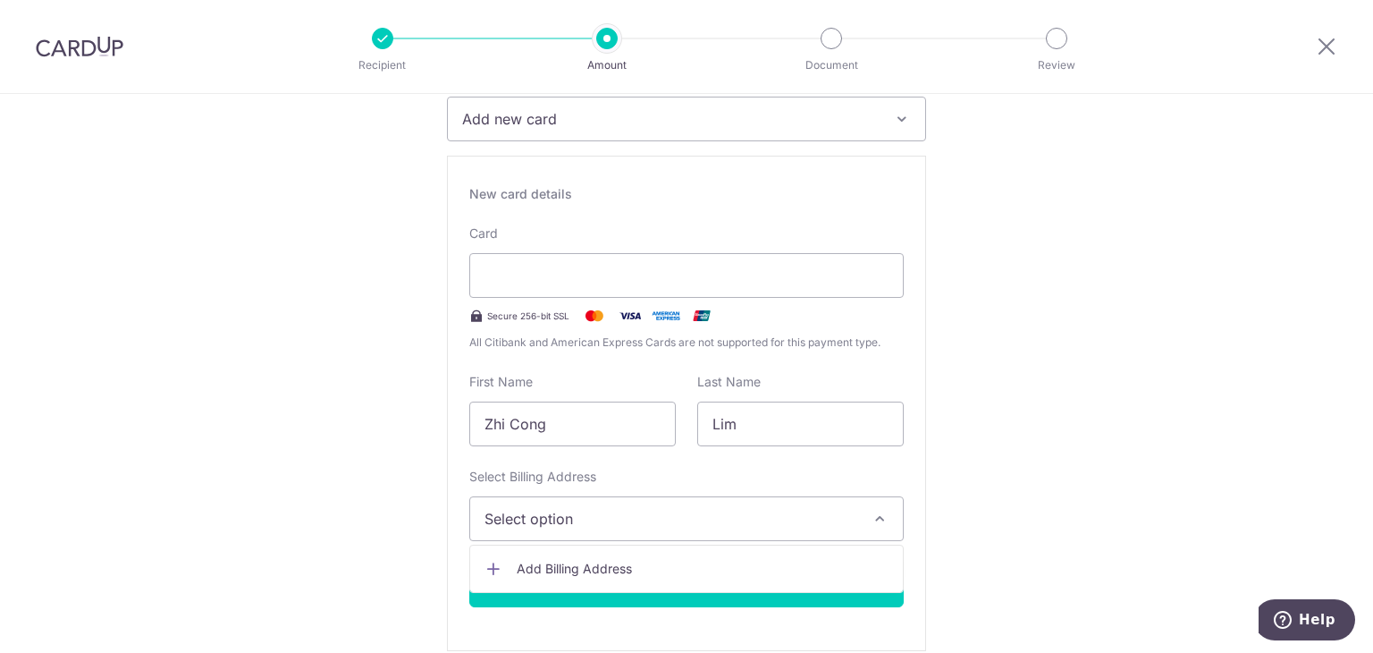
click at [503, 566] on link "Add Billing Address" at bounding box center [686, 569] width 433 height 32
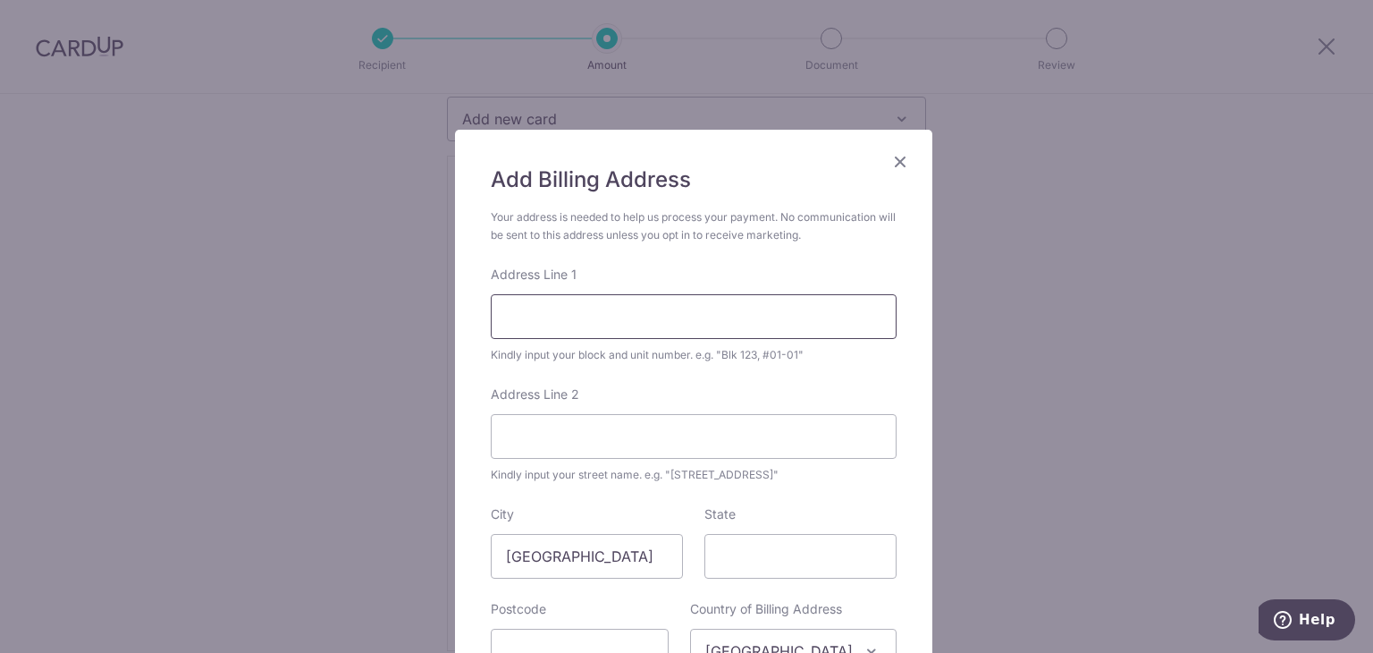
click at [558, 301] on input "Address Line 1" at bounding box center [694, 316] width 406 height 45
type input "19 SHELFORD ROAD"
type input "NIL"
type input "288408"
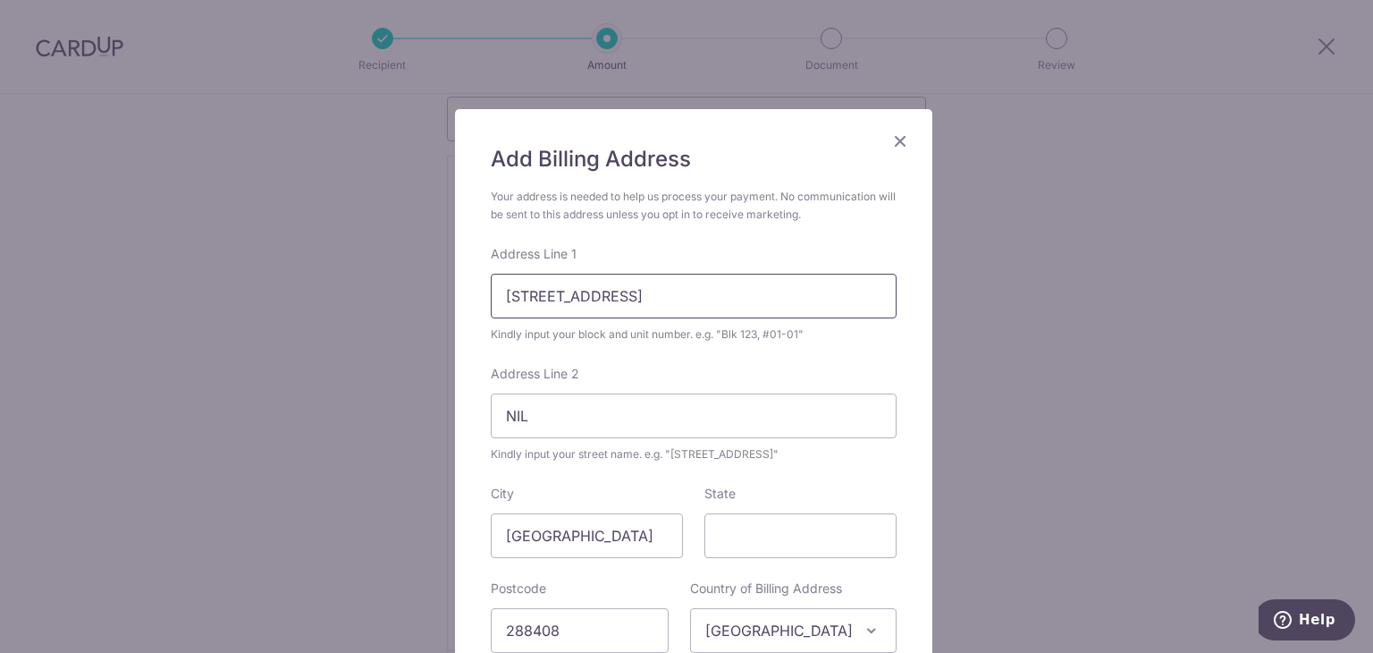
click at [733, 309] on input "19 SHELFORD ROAD" at bounding box center [694, 296] width 406 height 45
type input "19 SHELFORD ROAD #07-03"
click at [964, 501] on div "Add Billing Address Your address is needed to help us process your payment. No …" at bounding box center [686, 326] width 1373 height 653
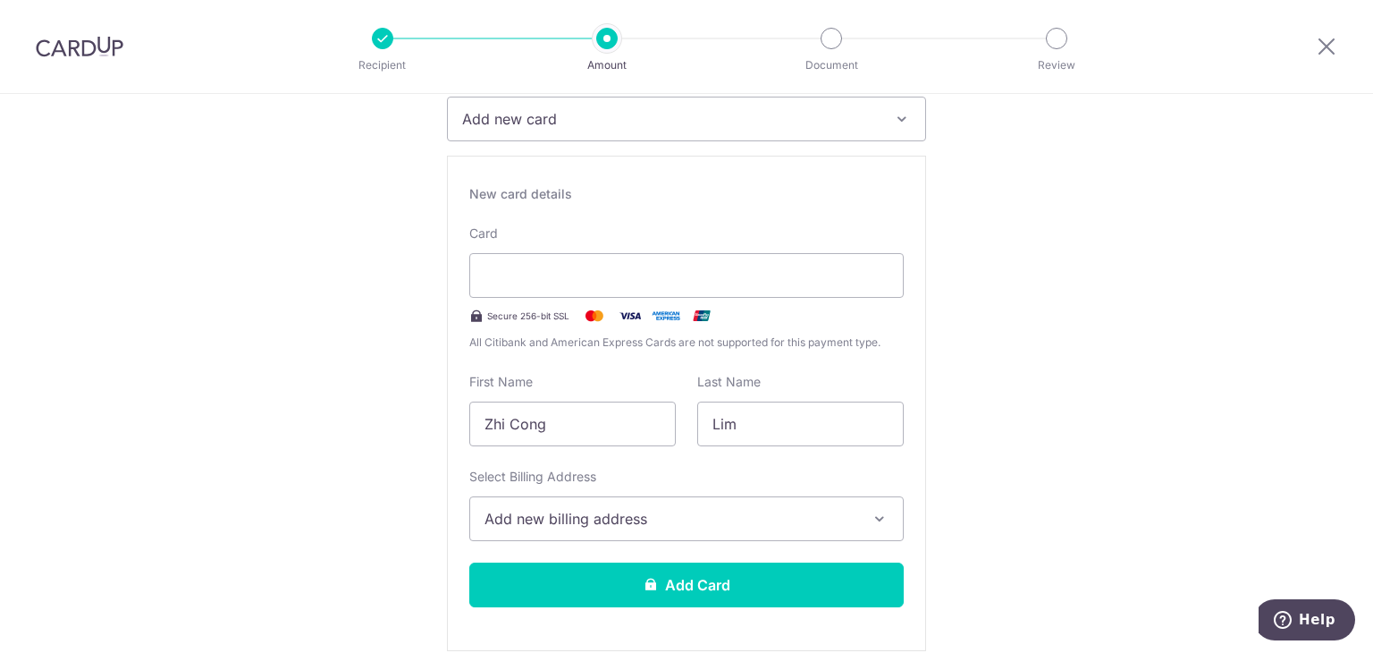
click at [713, 509] on span "Add new billing address" at bounding box center [671, 518] width 372 height 21
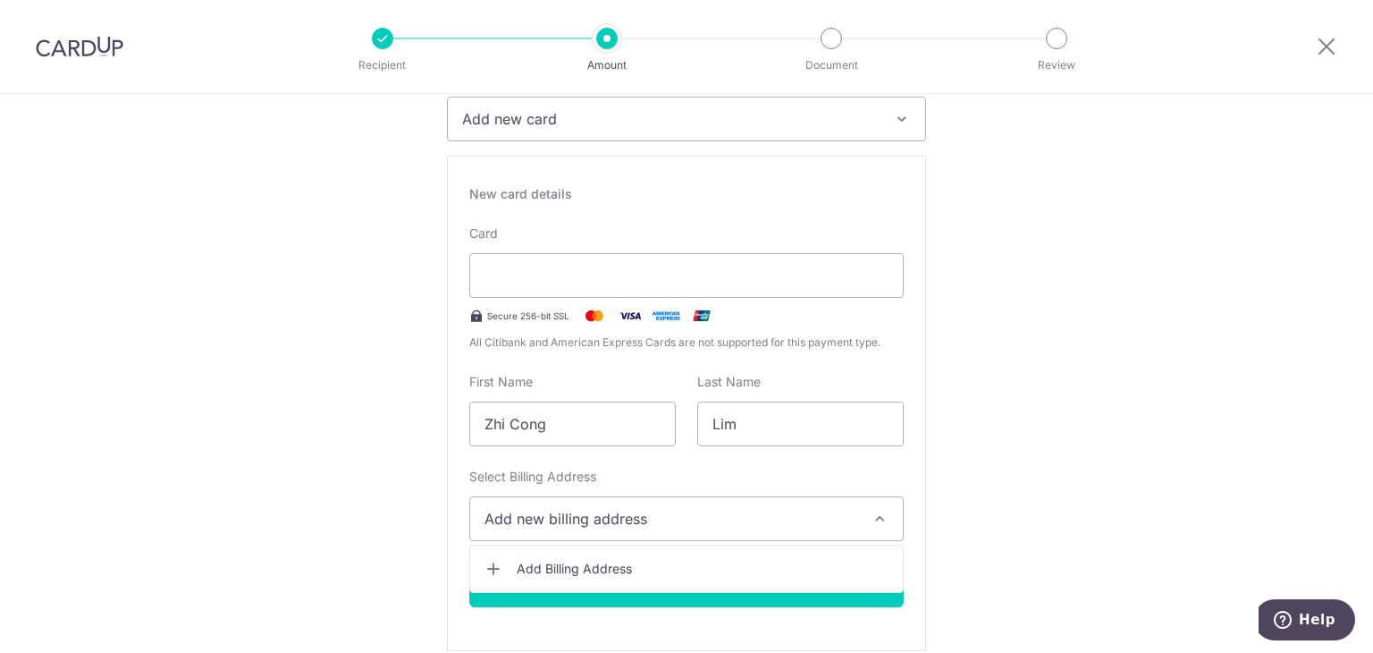
click at [610, 568] on span "Add Billing Address" at bounding box center [703, 569] width 372 height 18
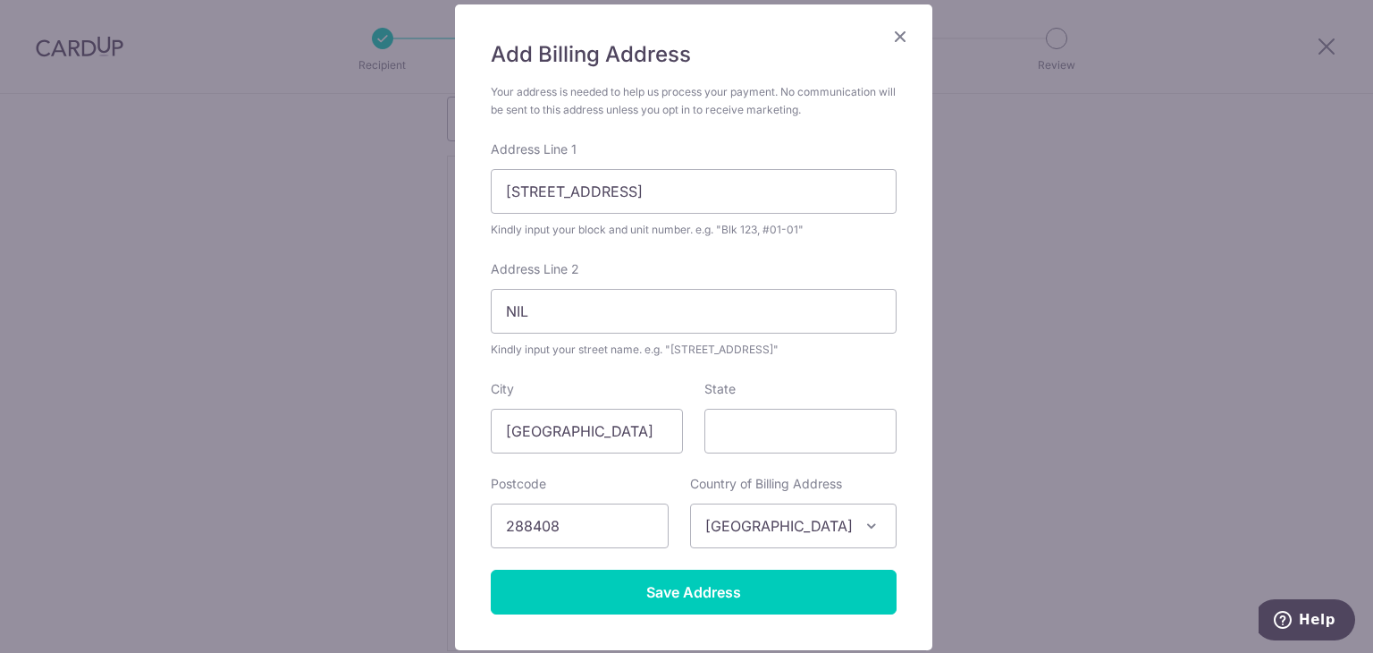
scroll to position [251, 0]
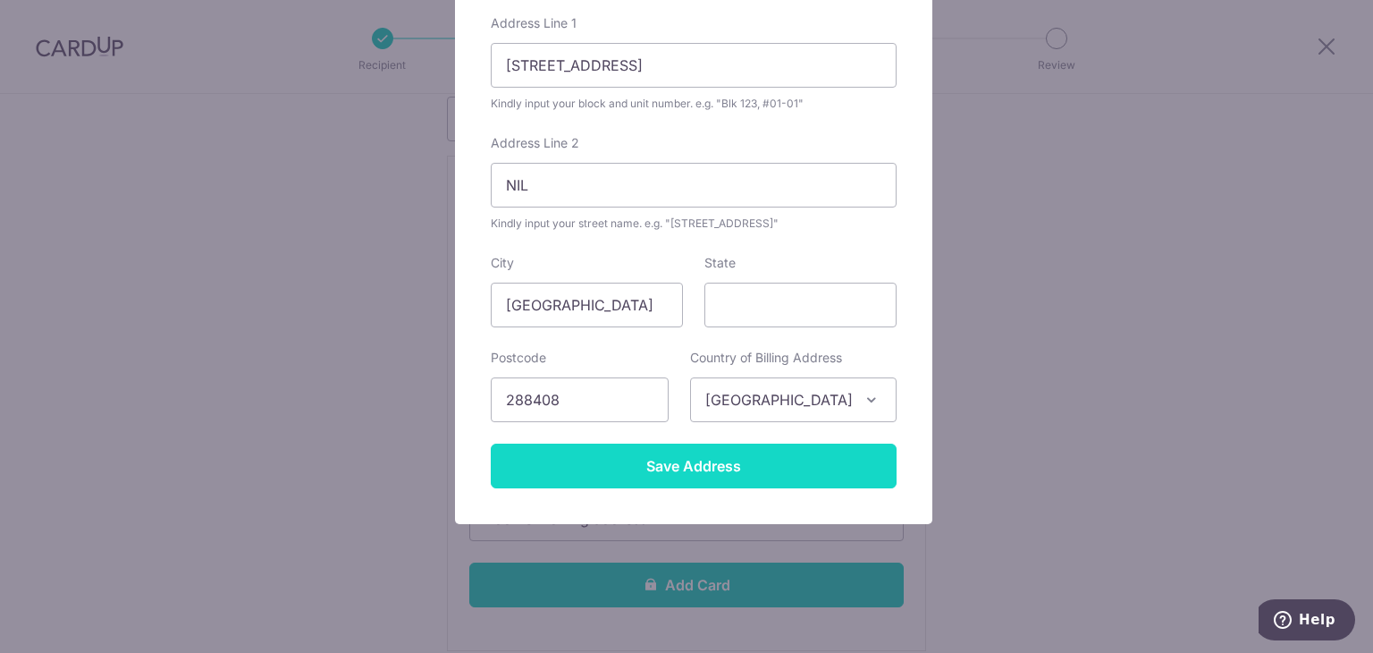
click at [722, 465] on input "Save Address" at bounding box center [694, 465] width 406 height 45
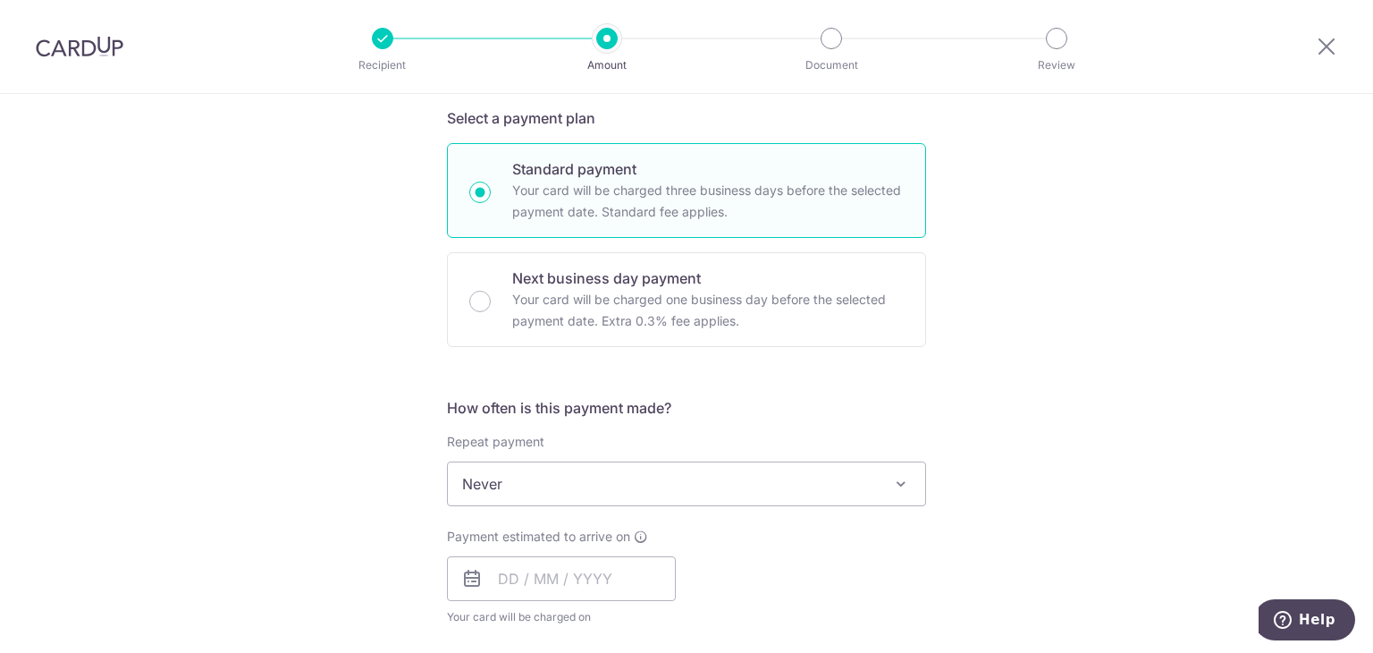
scroll to position [894, 0]
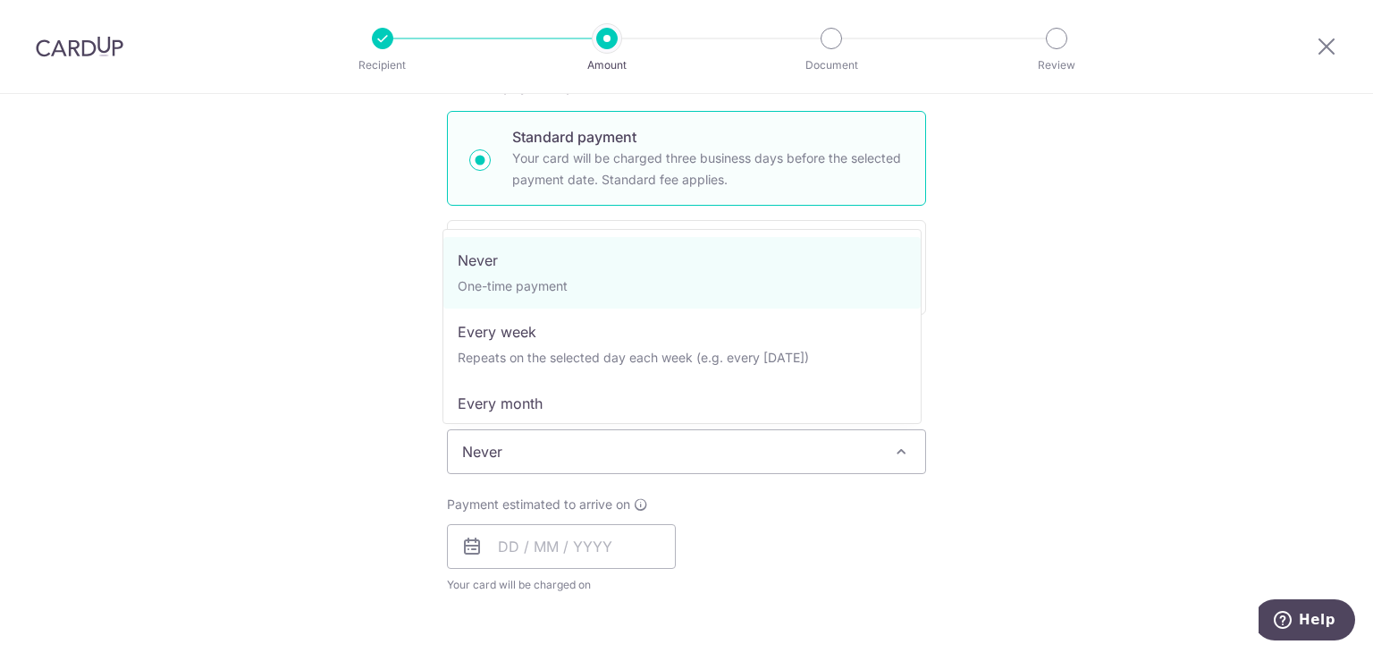
click at [556, 448] on span "Never" at bounding box center [686, 451] width 477 height 43
select select "3"
type input "01/11/2025"
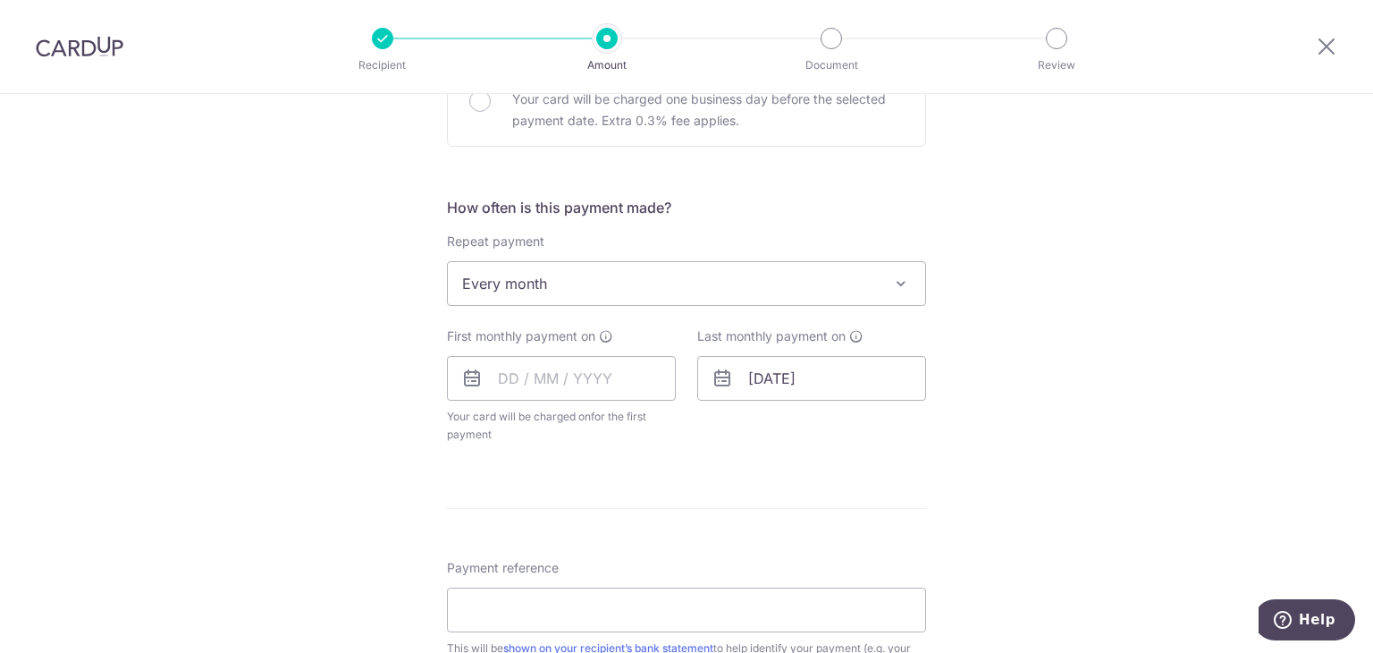
scroll to position [1073, 0]
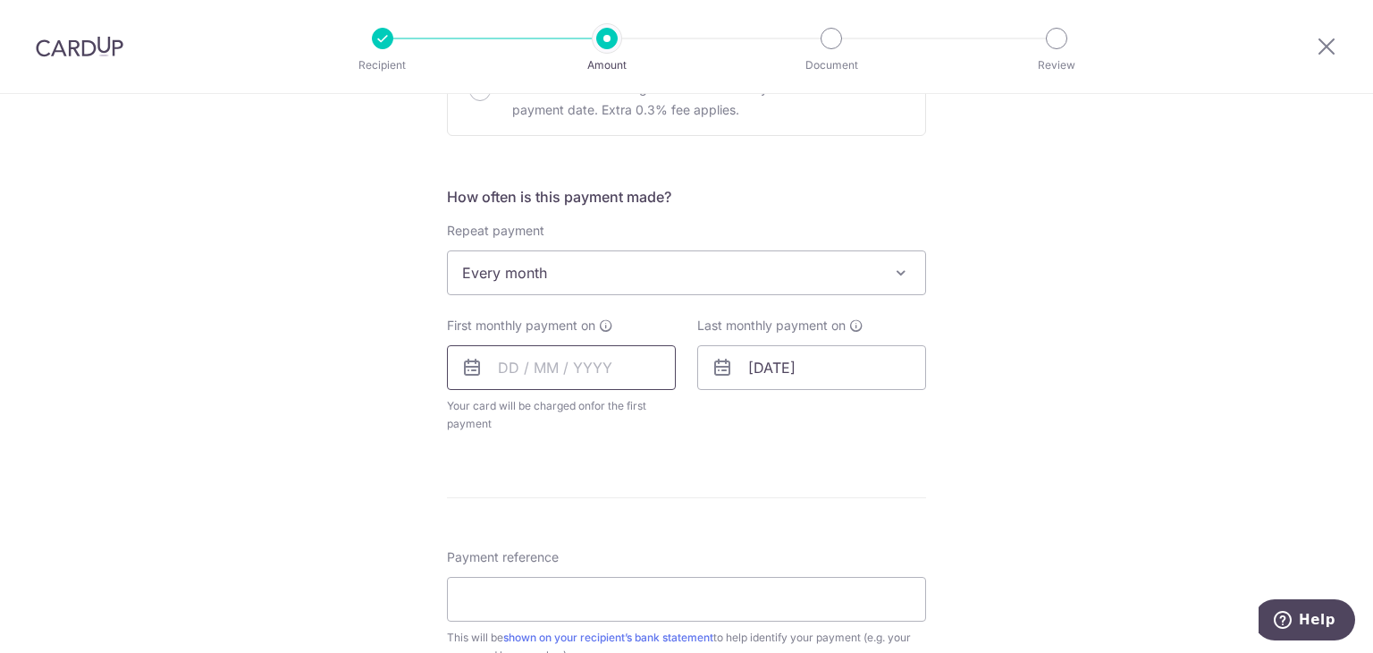
click at [493, 367] on input "text" at bounding box center [561, 367] width 229 height 45
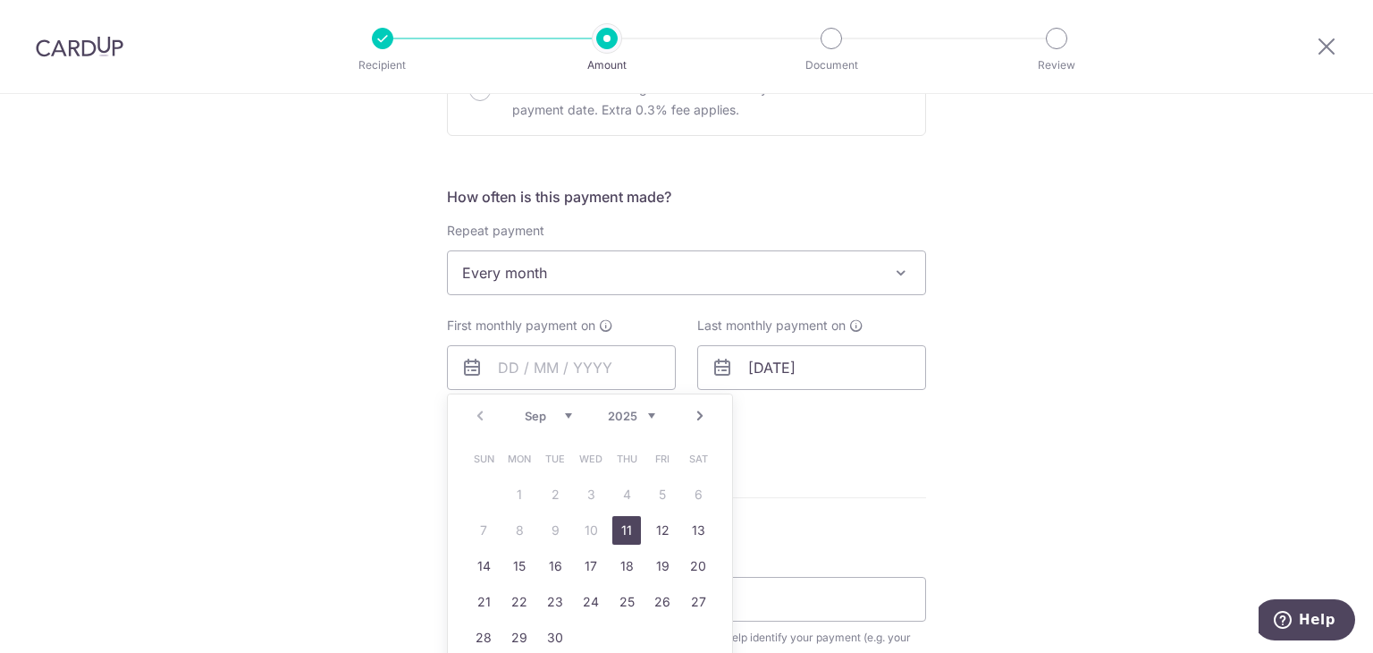
click at [694, 416] on link "Next" at bounding box center [699, 415] width 21 height 21
click at [577, 494] on link "1" at bounding box center [591, 494] width 29 height 29
type input "01/10/2025"
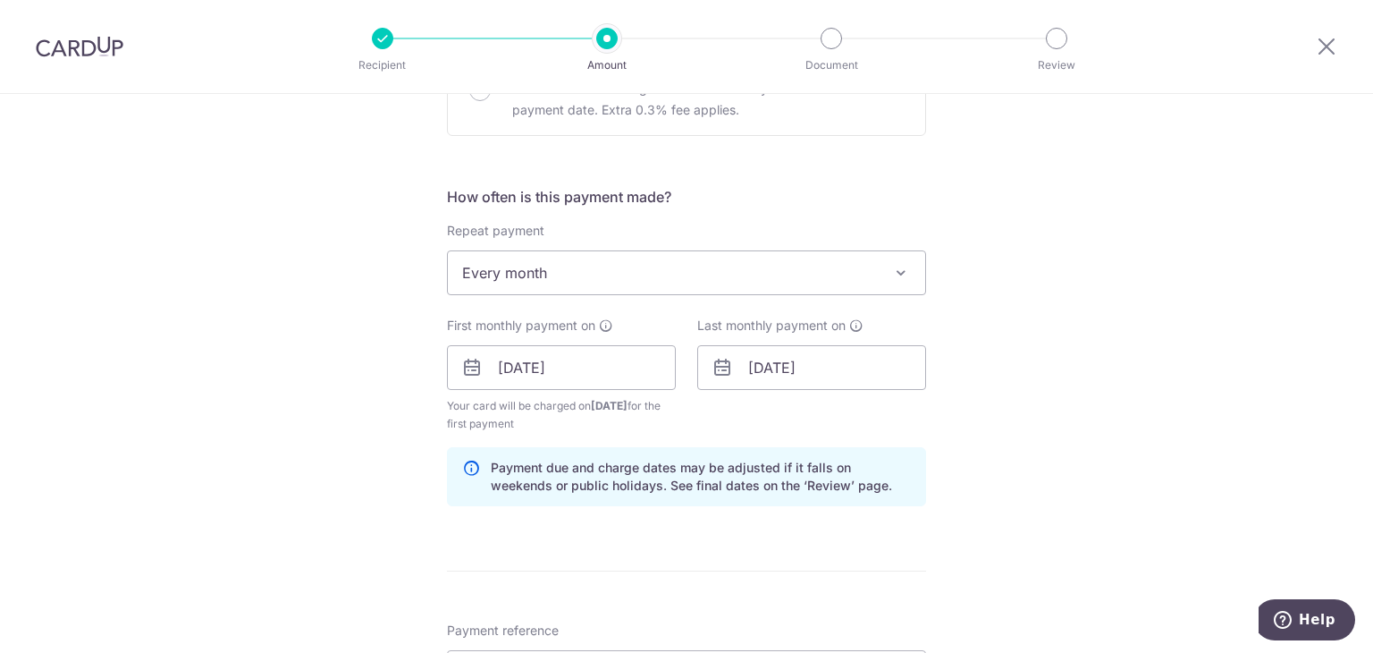
click at [978, 416] on div "Tell us more about your payment Enter payment amount SGD 2,538.43 2538.43 Recip…" at bounding box center [686, 111] width 1373 height 2181
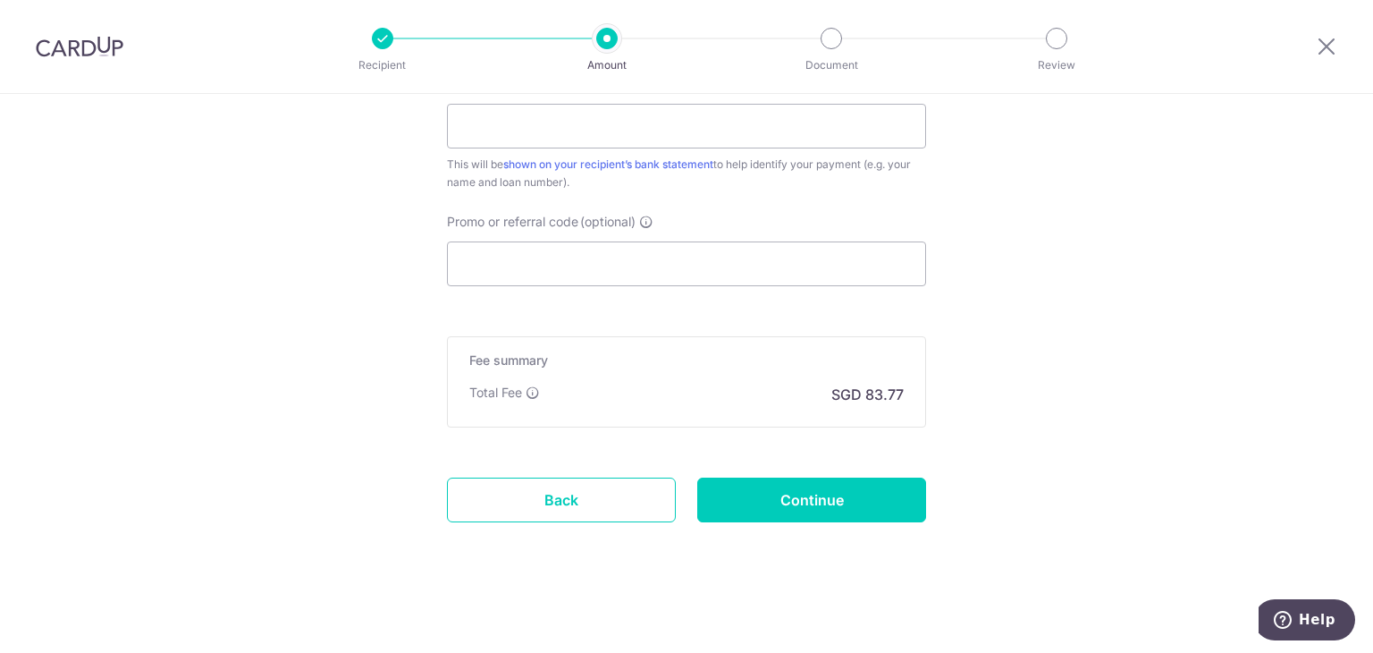
scroll to position [1531, 0]
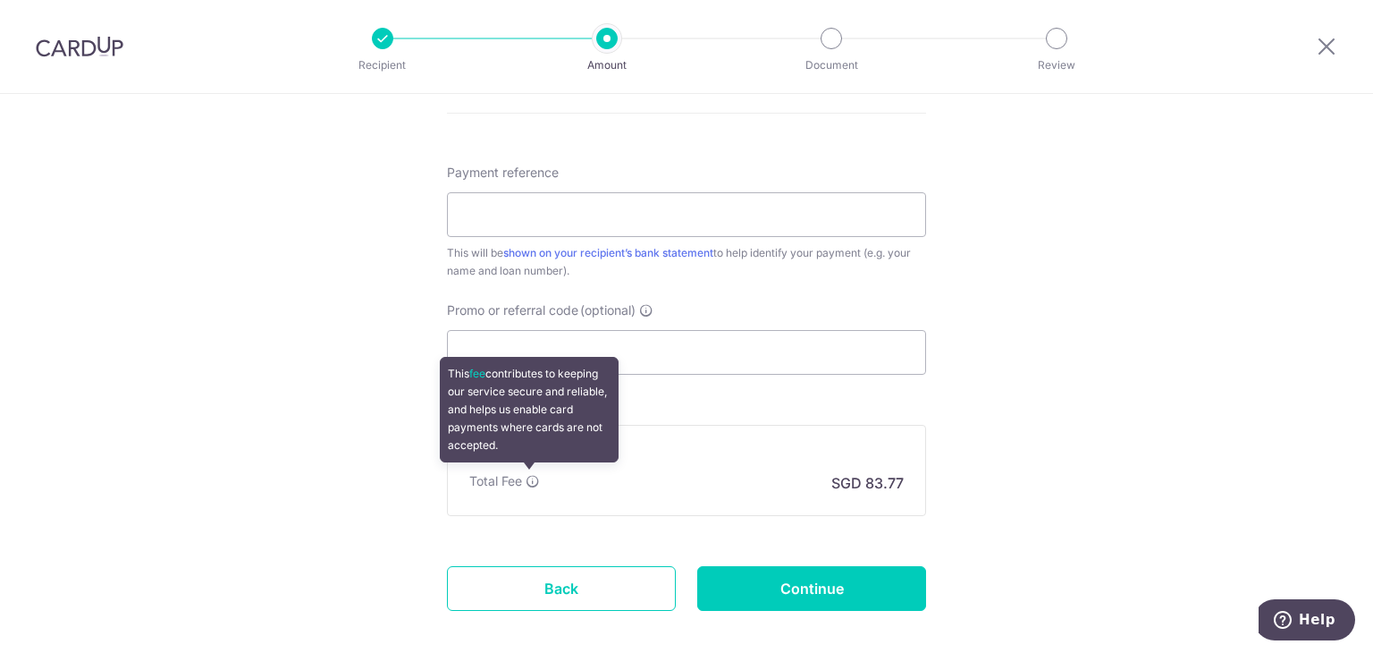
click at [528, 481] on icon at bounding box center [533, 481] width 14 height 14
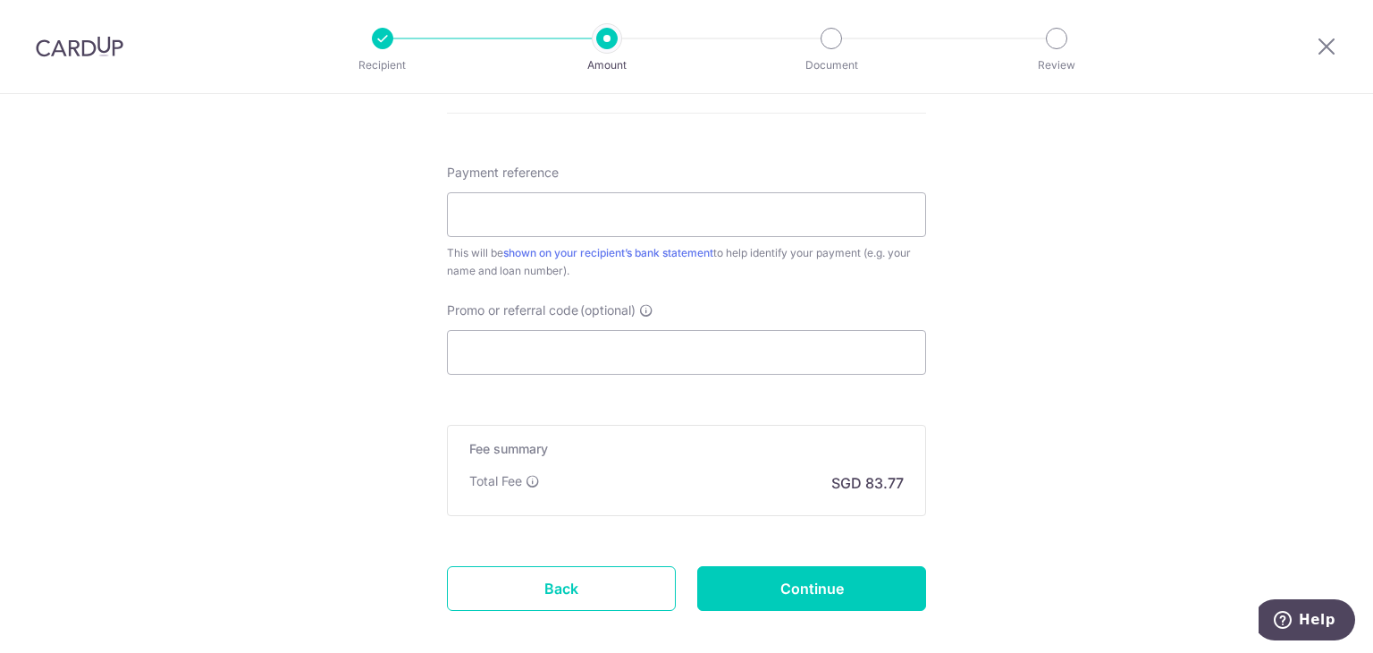
scroll to position [1441, 0]
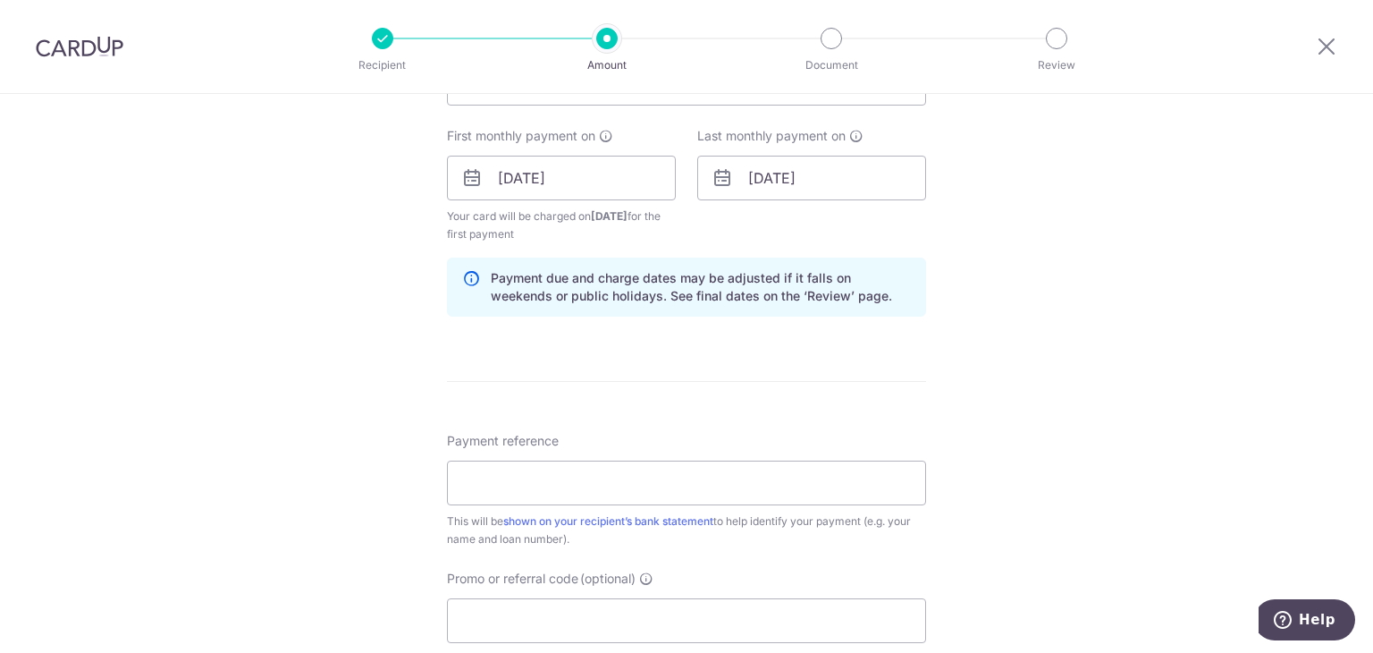
scroll to position [1619, 0]
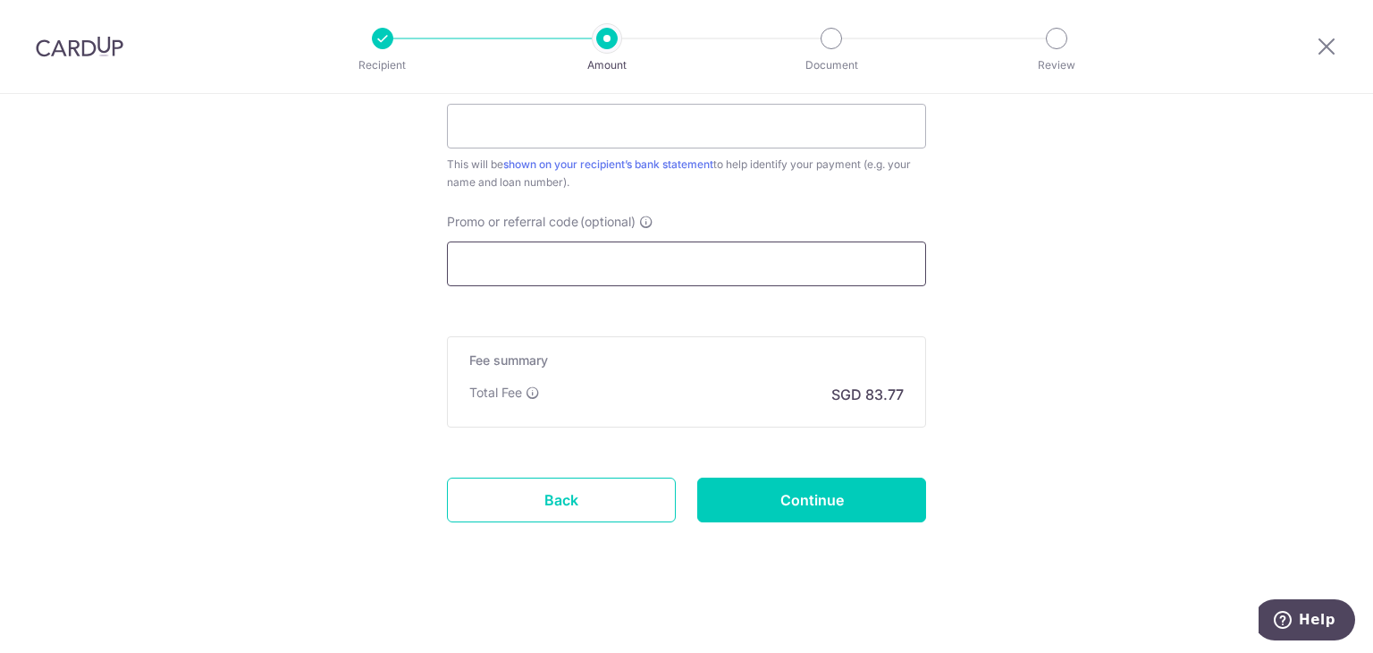
click at [584, 257] on input "Promo or referral code (optional)" at bounding box center [686, 263] width 479 height 45
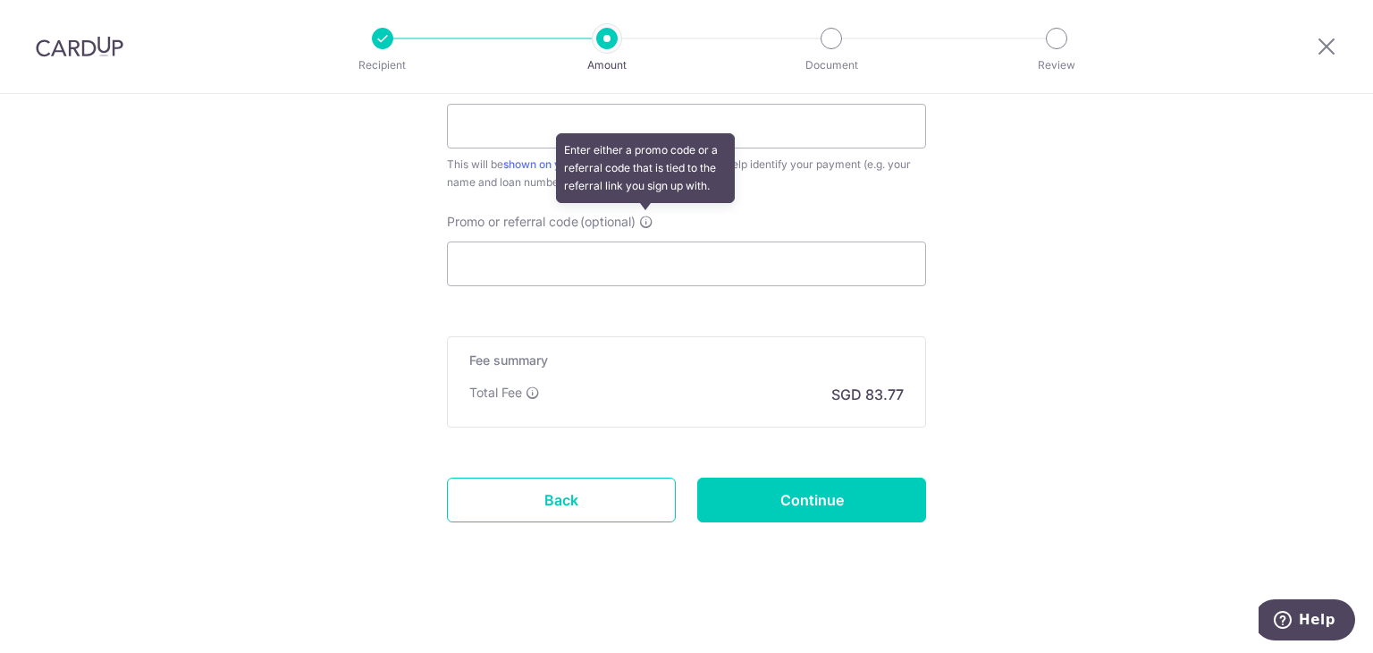
click at [643, 221] on icon at bounding box center [646, 222] width 14 height 14
click at [643, 241] on input "Promo or referral code (optional) Enter either a promo code or a referral code …" at bounding box center [686, 263] width 479 height 45
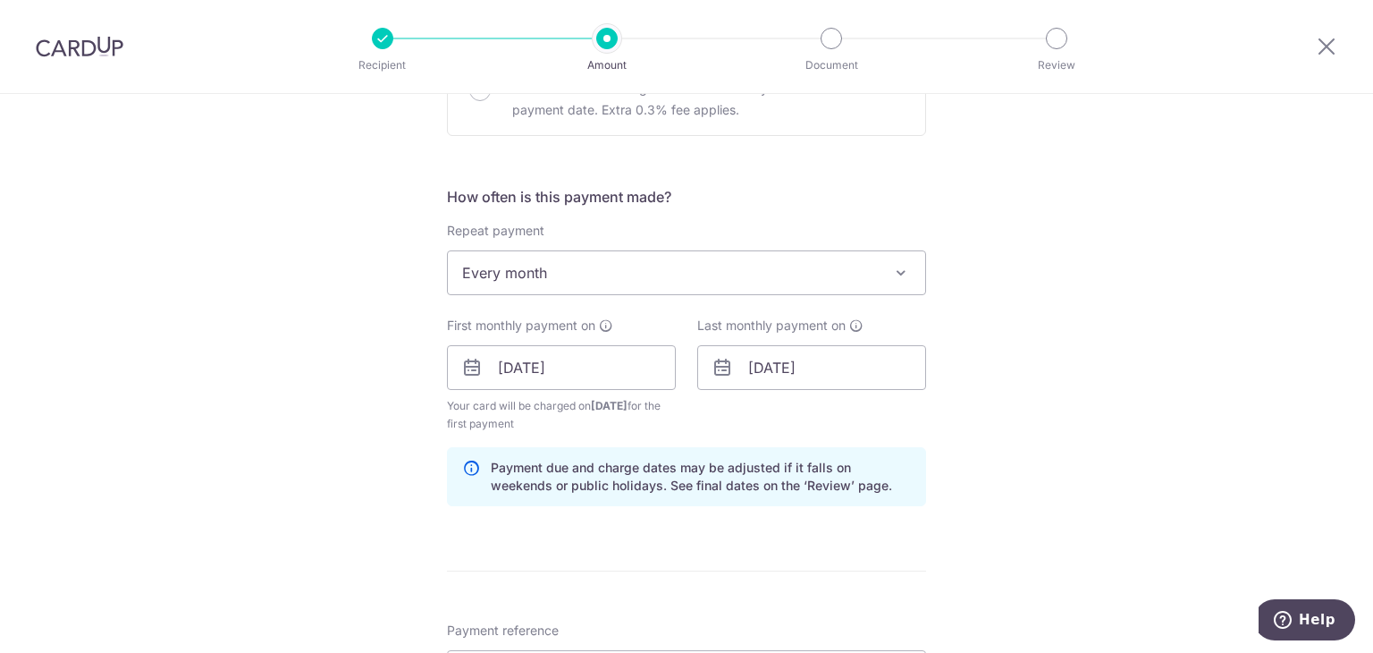
scroll to position [1520, 0]
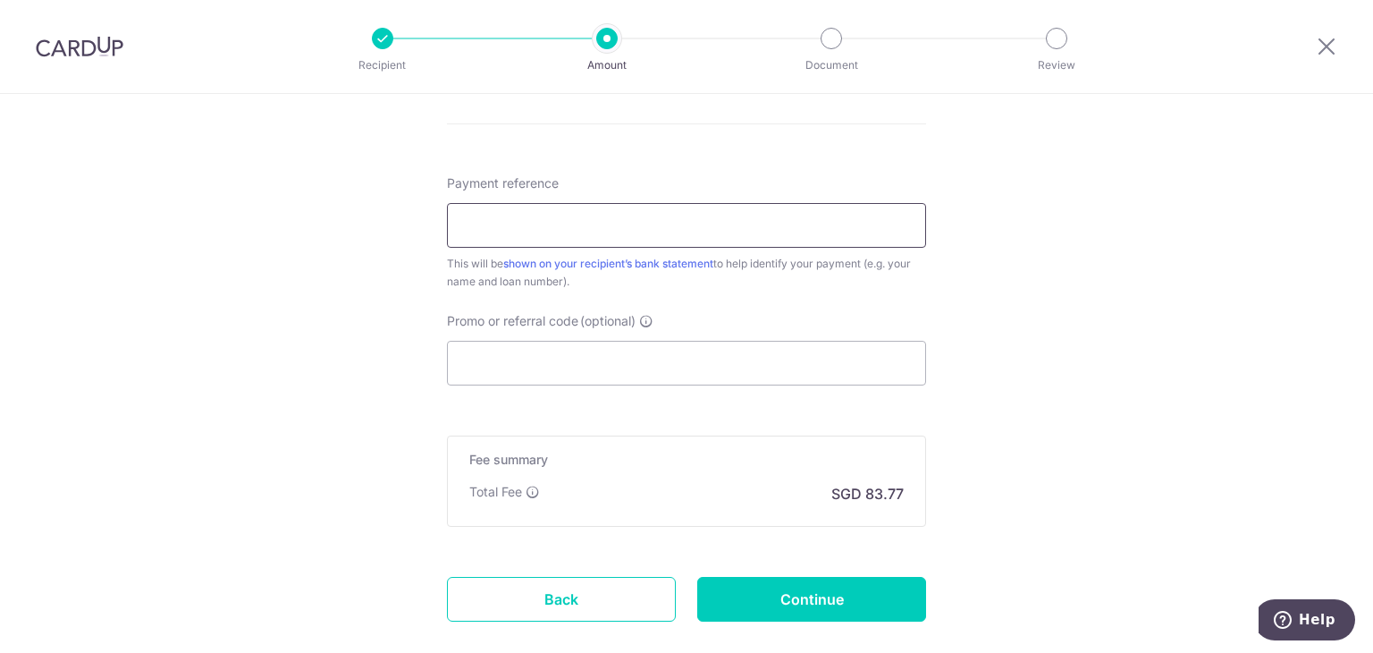
click at [580, 229] on input "Payment reference" at bounding box center [686, 225] width 479 height 45
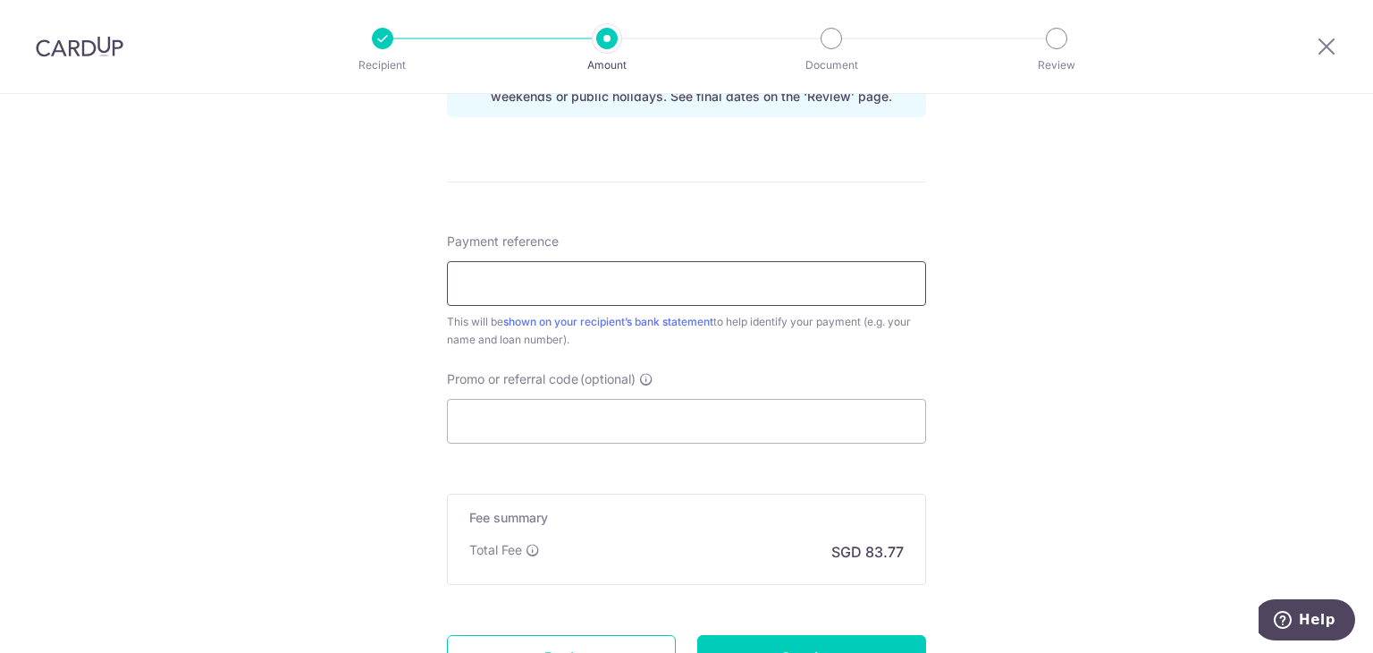
scroll to position [1430, 0]
